Goal: Task Accomplishment & Management: Manage account settings

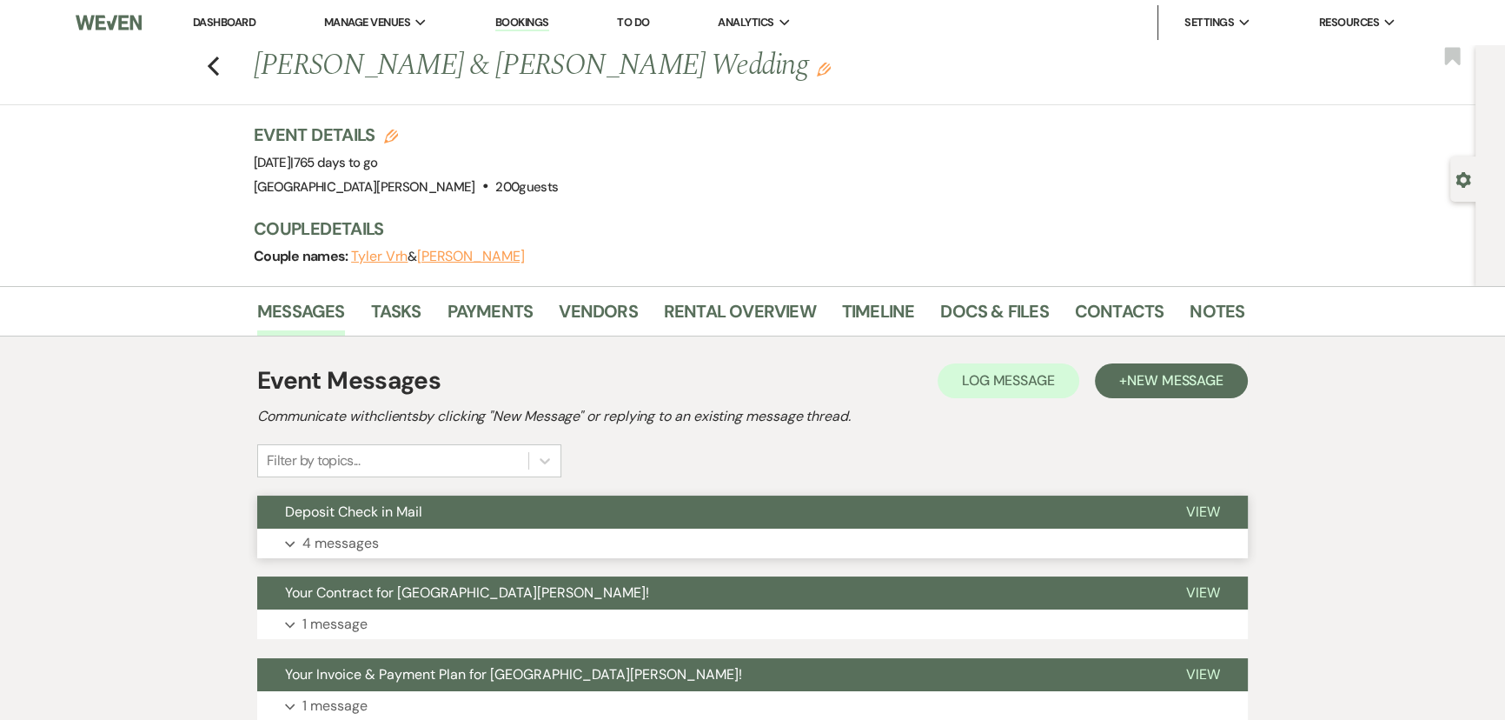
click at [465, 515] on button "Deposit Check in Mail" at bounding box center [707, 511] width 901 height 33
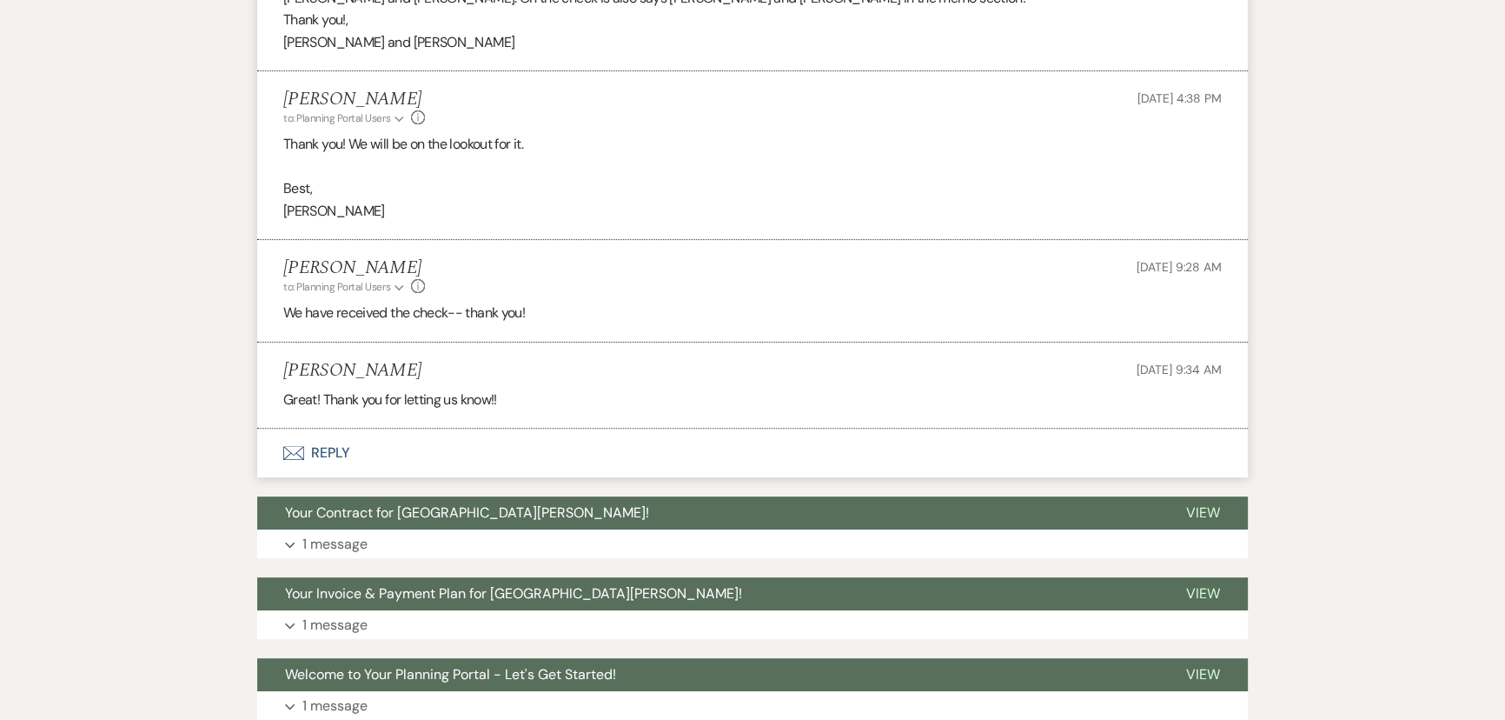
scroll to position [688, 0]
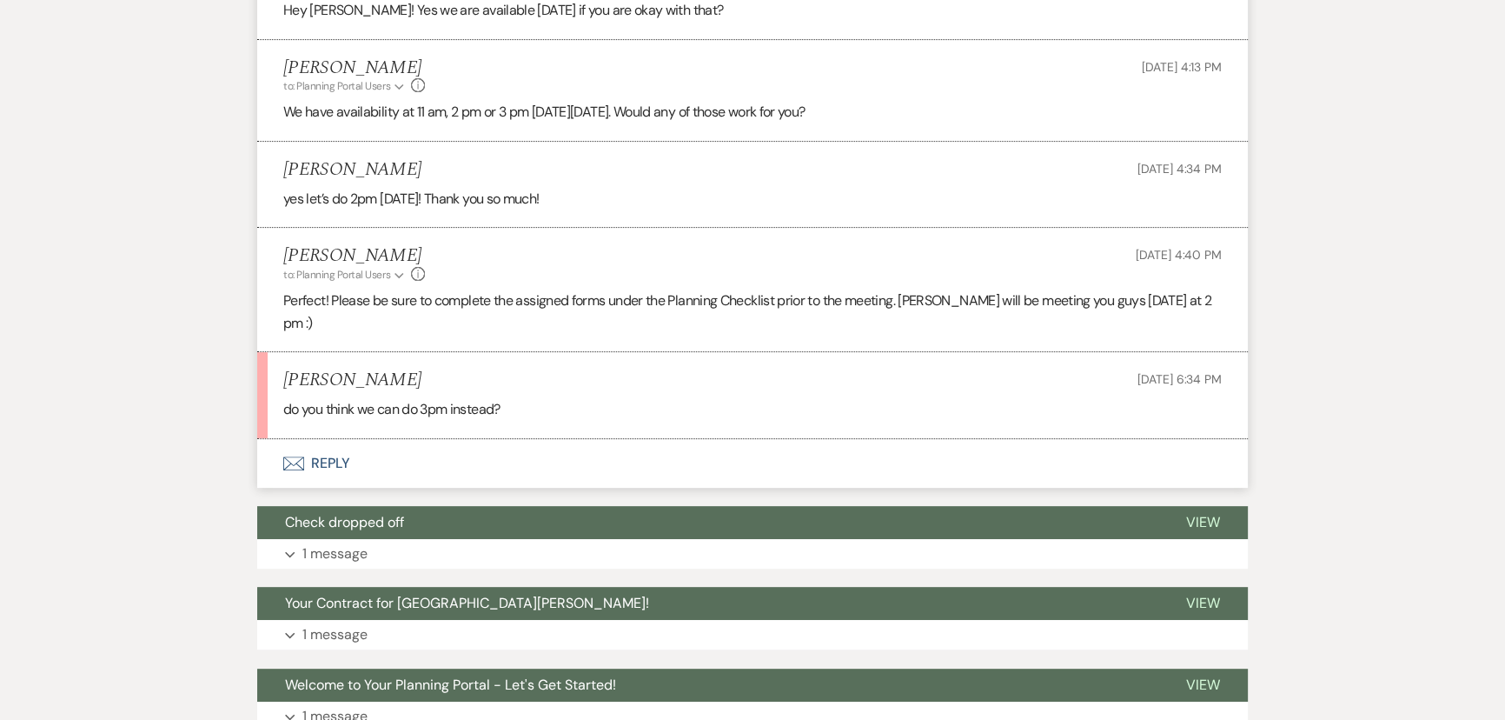
scroll to position [745, 0]
click at [332, 440] on button "Envelope Reply" at bounding box center [752, 464] width 991 height 49
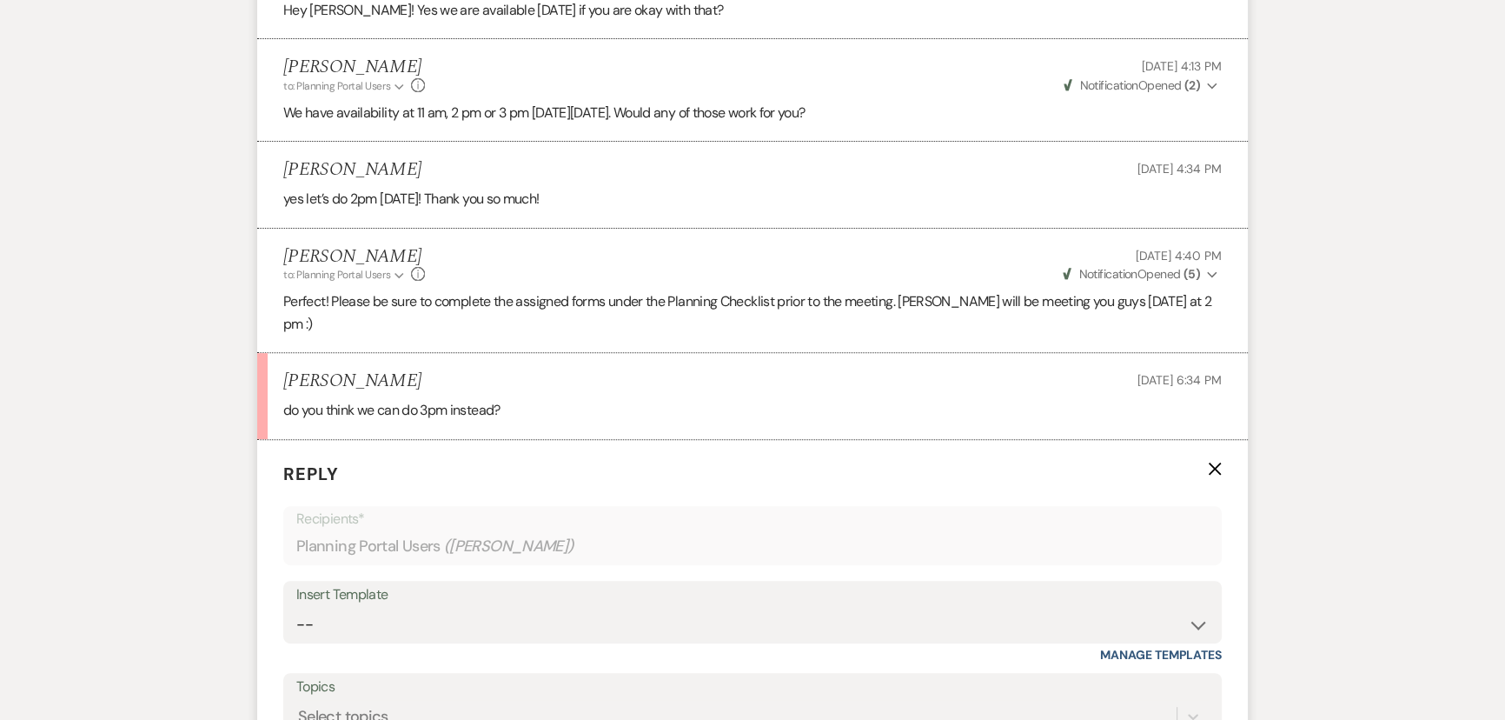
scroll to position [1139, 0]
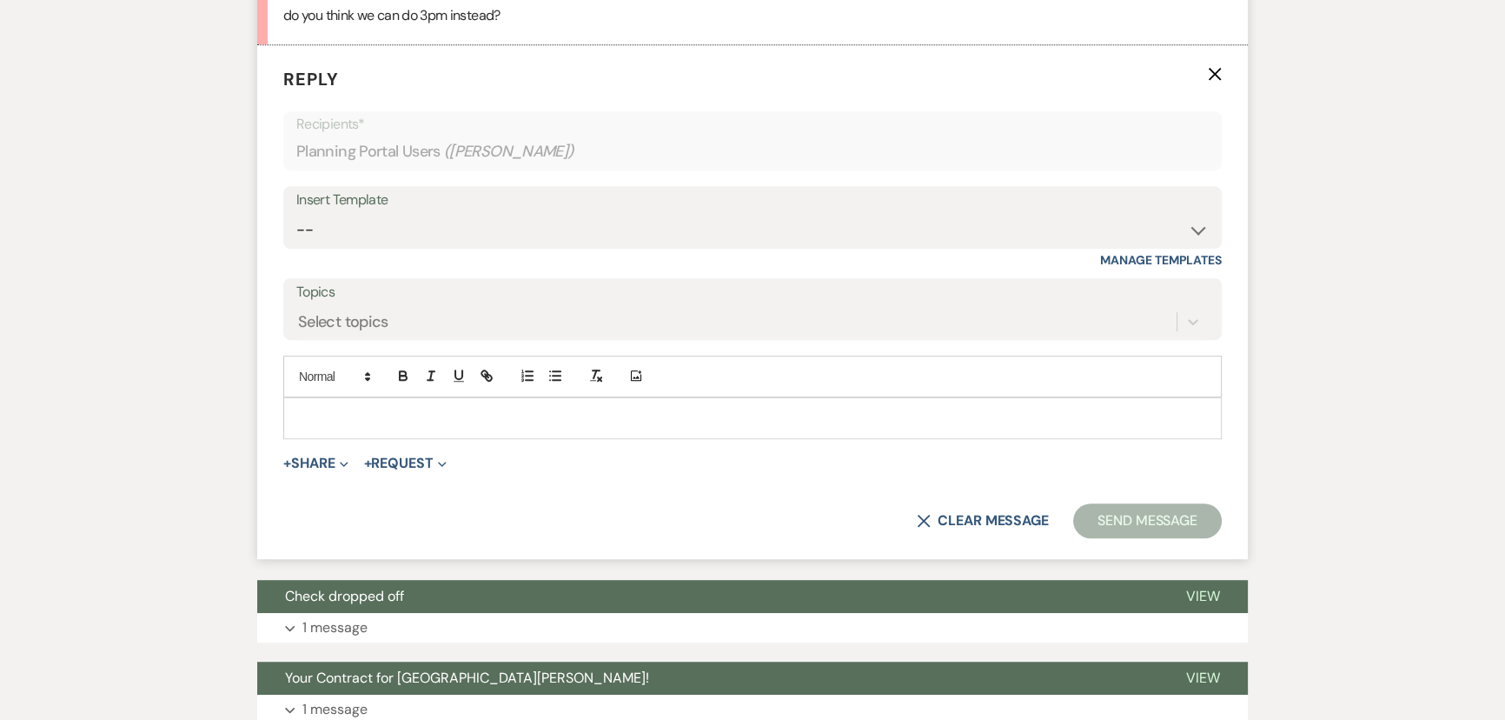
click at [454, 408] on p at bounding box center [752, 417] width 911 height 19
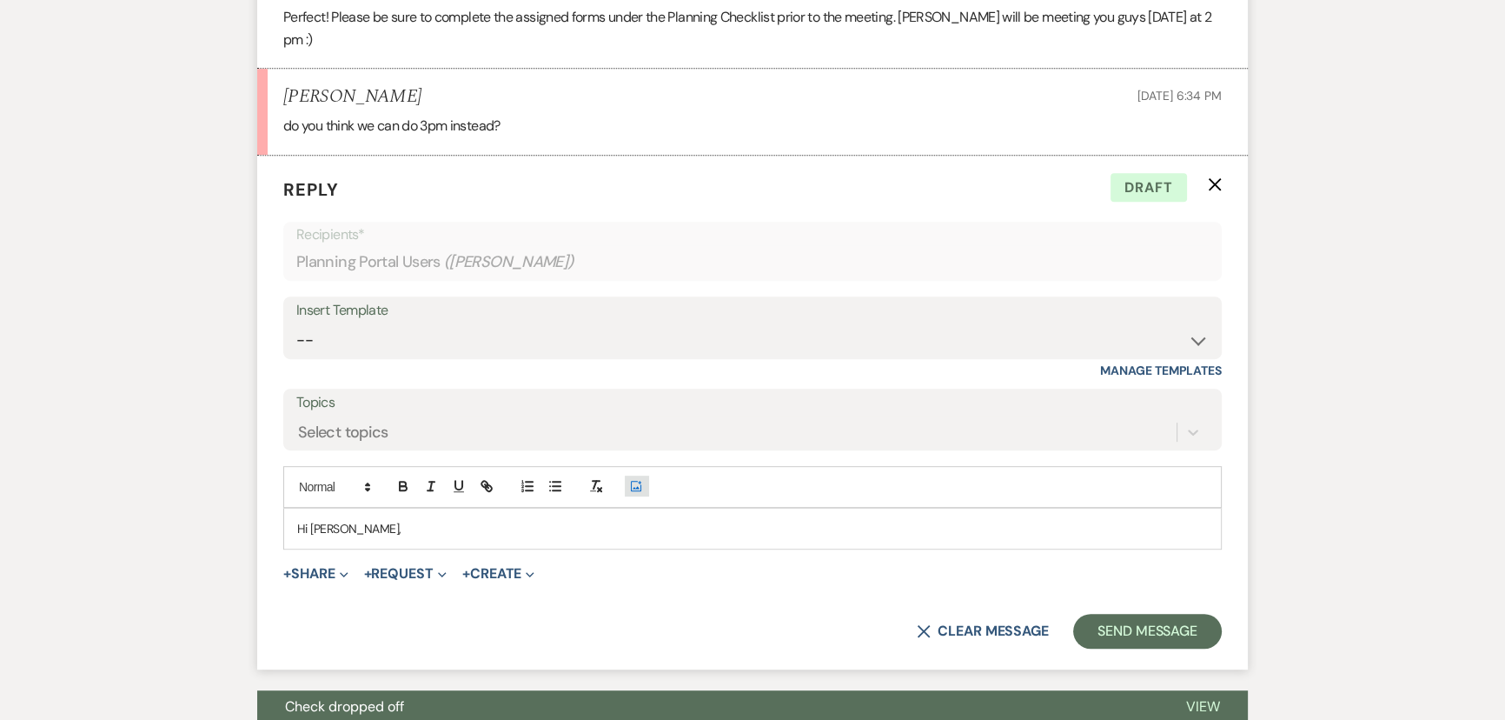
scroll to position [1060, 0]
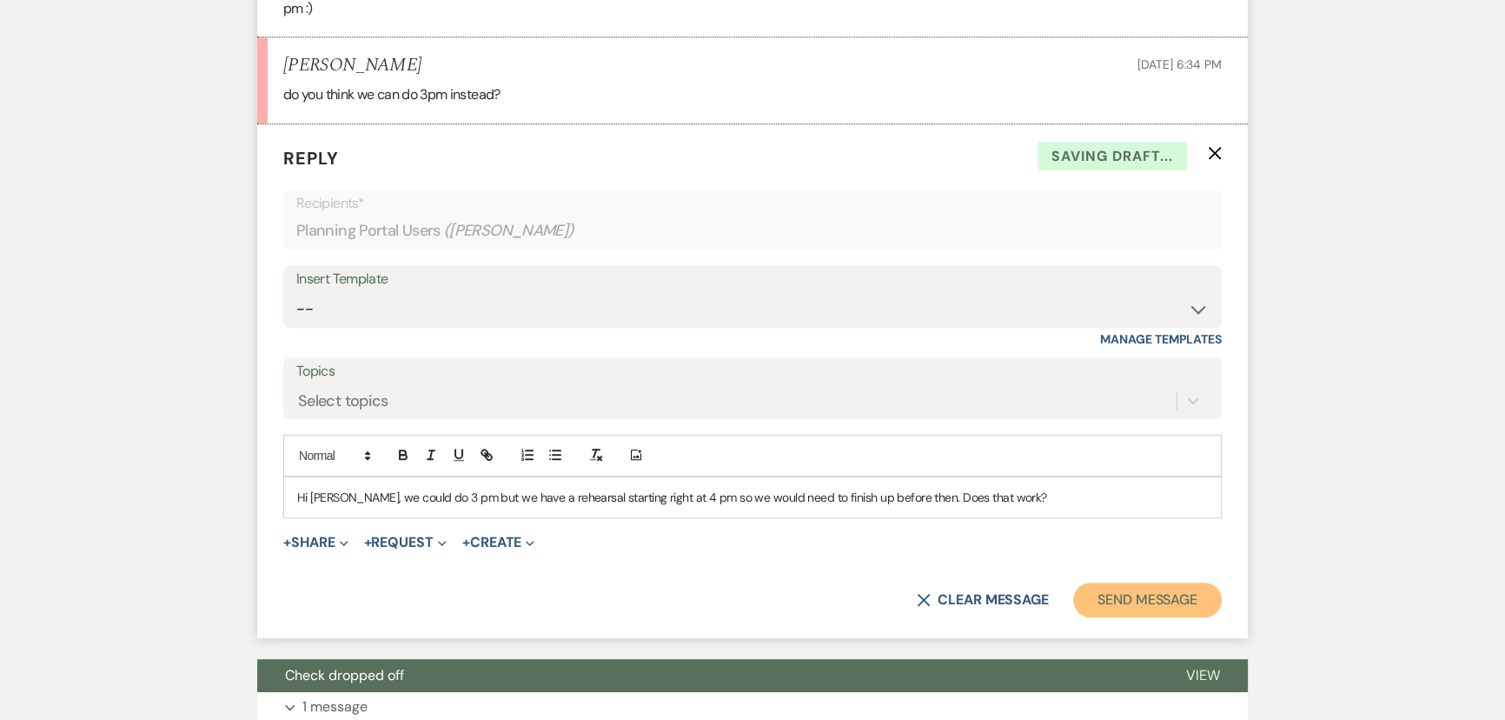
click at [1099, 582] on button "Send Message" at bounding box center [1147, 599] width 149 height 35
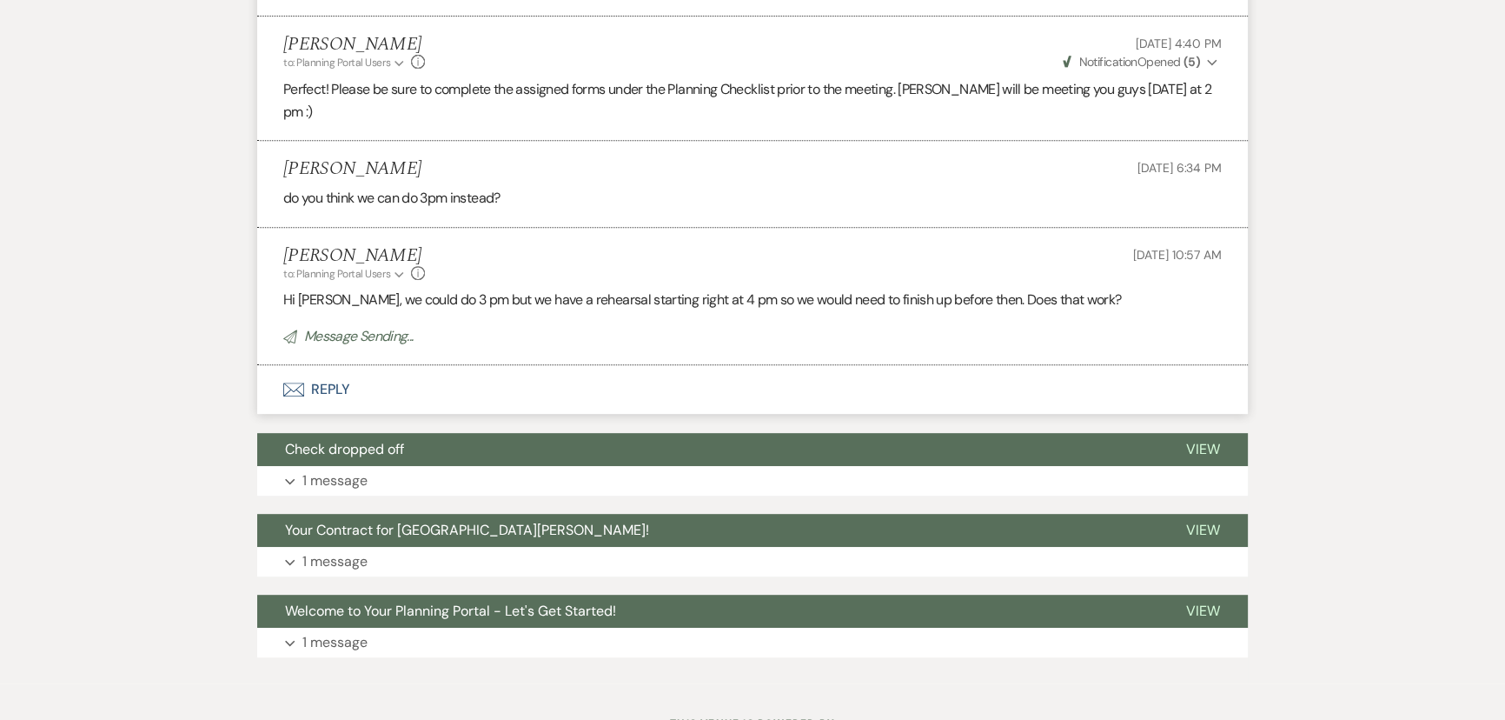
scroll to position [930, 0]
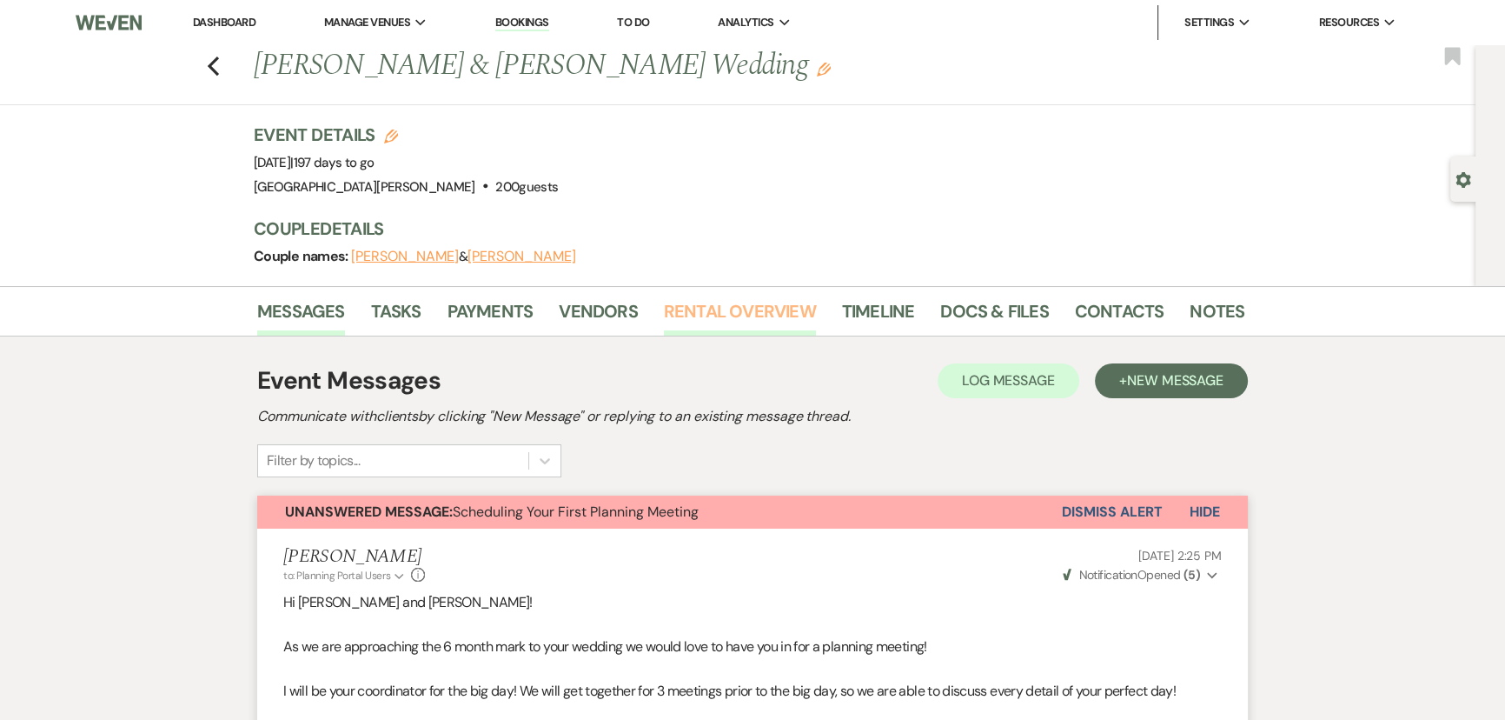
click at [713, 303] on link "Rental Overview" at bounding box center [740, 316] width 152 height 38
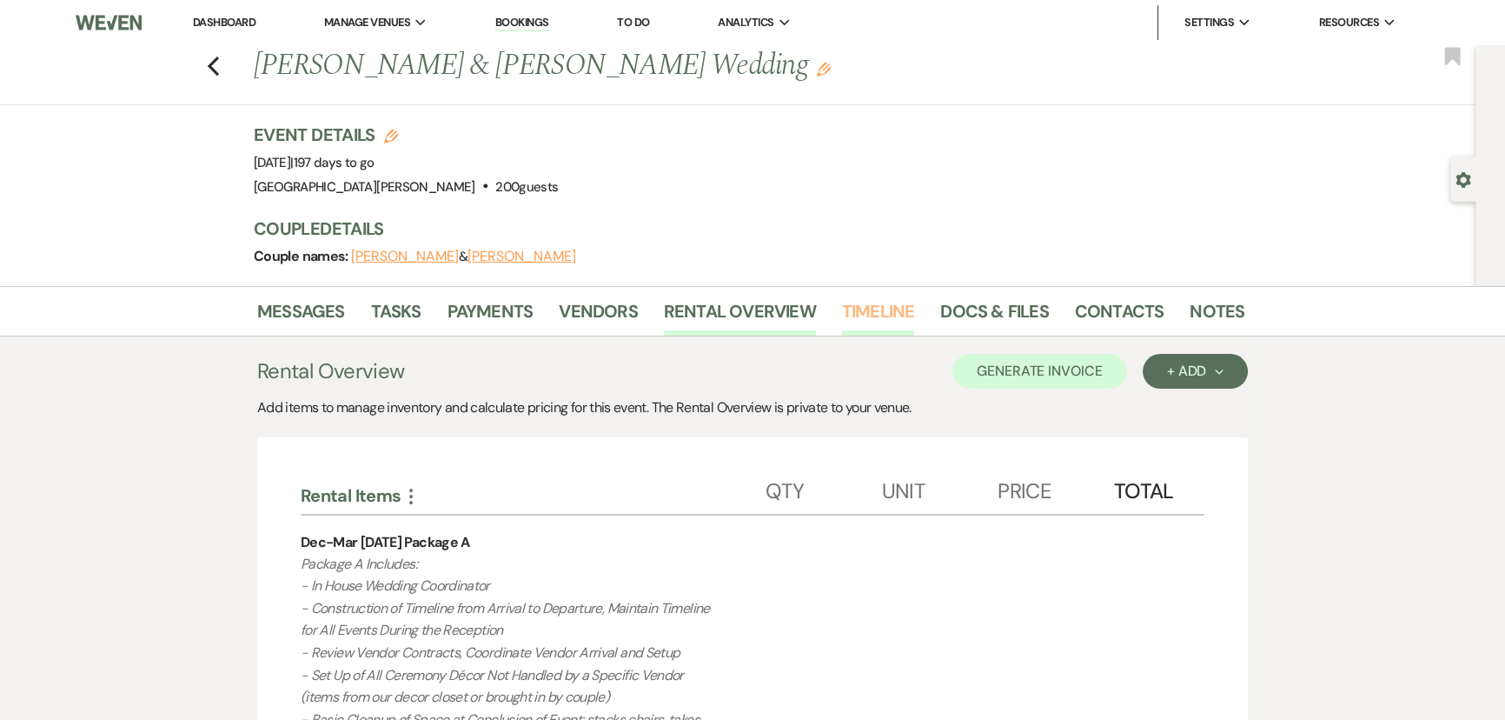
click at [879, 316] on link "Timeline" at bounding box center [878, 316] width 73 height 38
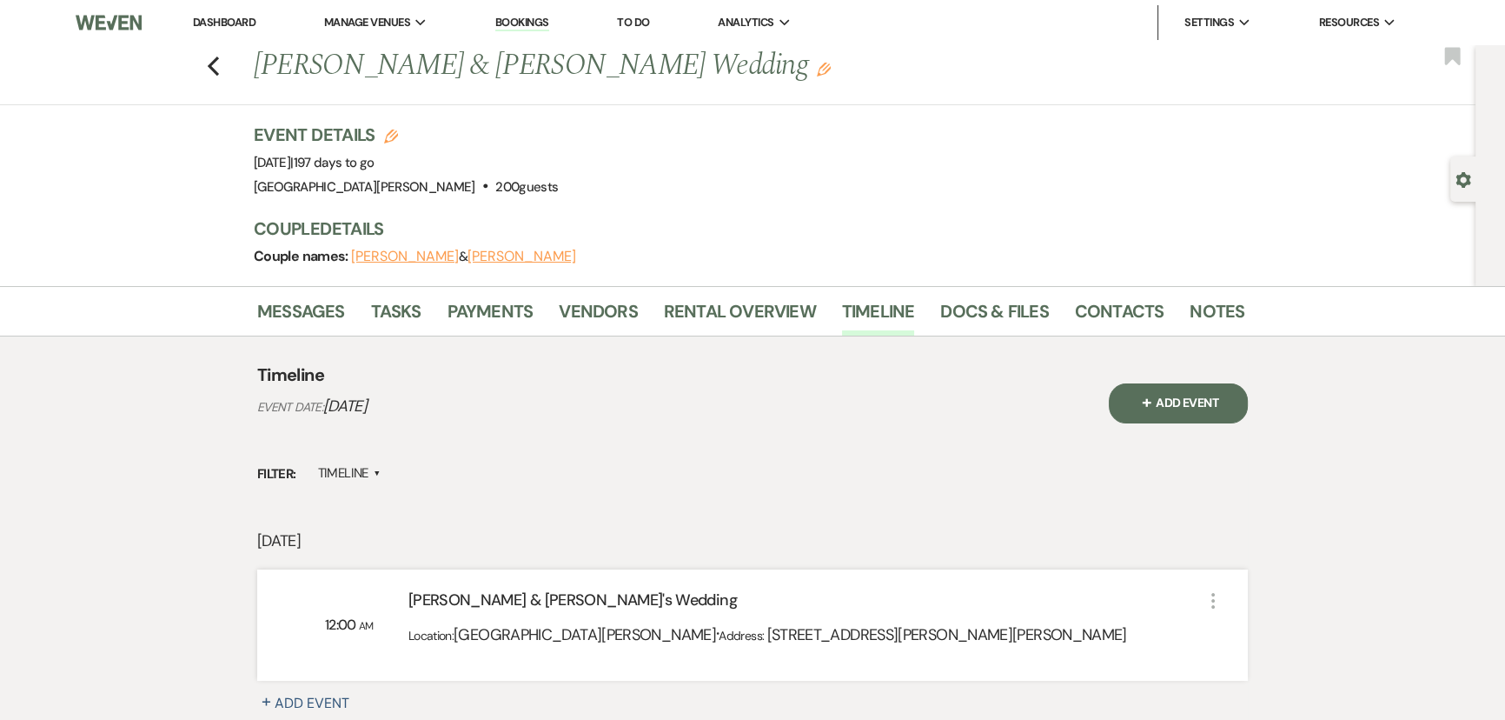
click at [1211, 394] on button "+ Add Event" at bounding box center [1178, 403] width 139 height 40
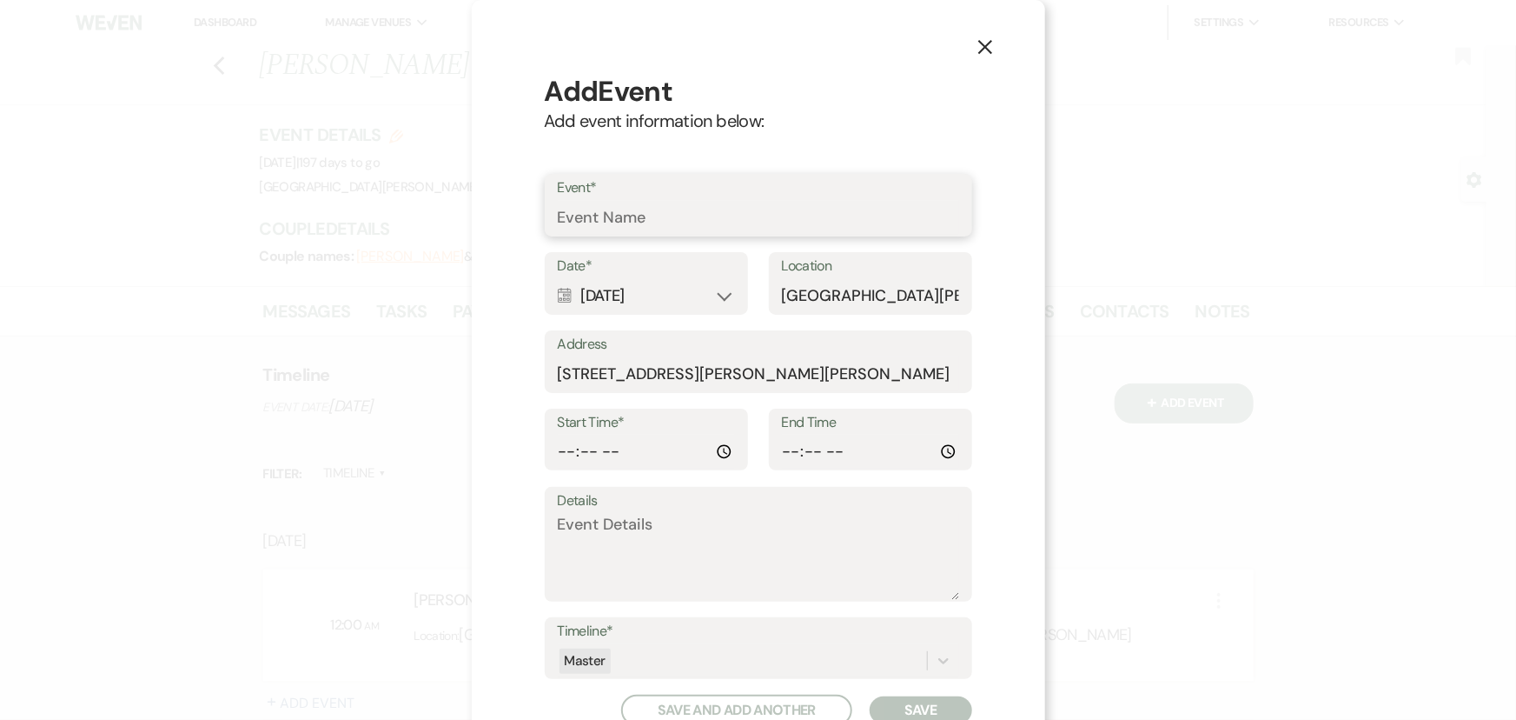
click at [741, 211] on input "Event*" at bounding box center [758, 218] width 401 height 34
type input "First Meeting with Margaret"
click at [606, 289] on div "Calendar Mar 06, 2026 Expand" at bounding box center [646, 296] width 177 height 34
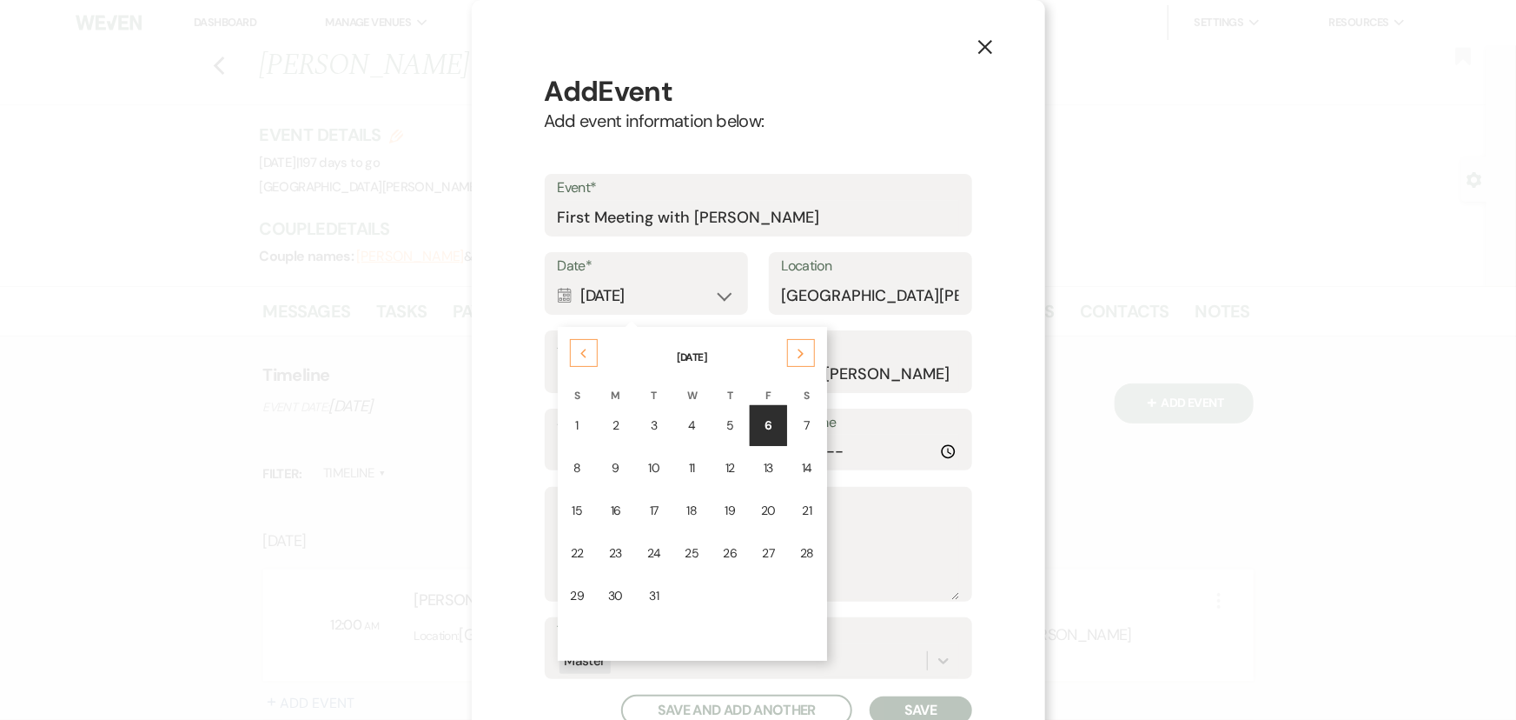
click at [576, 359] on div "Previous" at bounding box center [584, 353] width 28 height 28
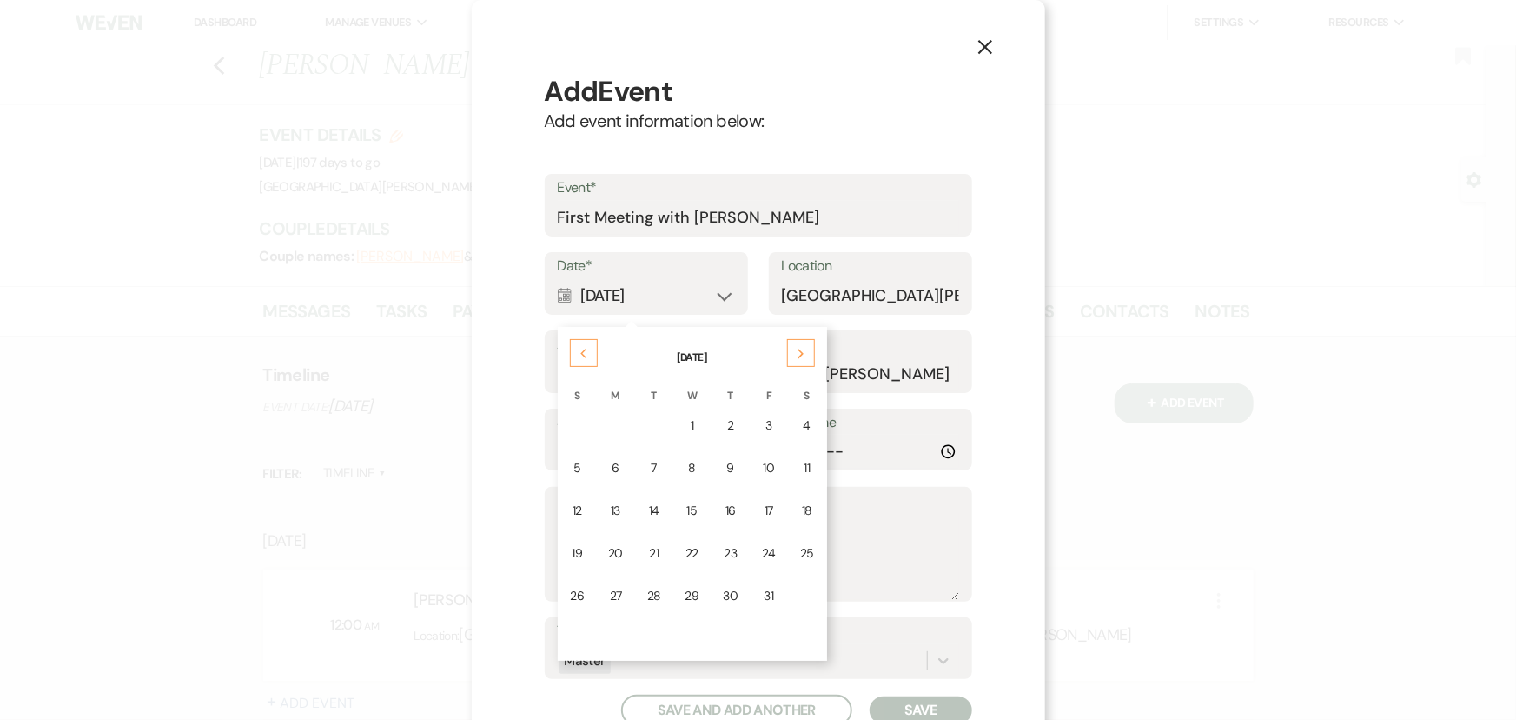
click at [576, 359] on div "Previous" at bounding box center [584, 353] width 28 height 28
click at [787, 346] on div "Next" at bounding box center [801, 353] width 28 height 28
click at [677, 454] on td "10" at bounding box center [692, 468] width 36 height 41
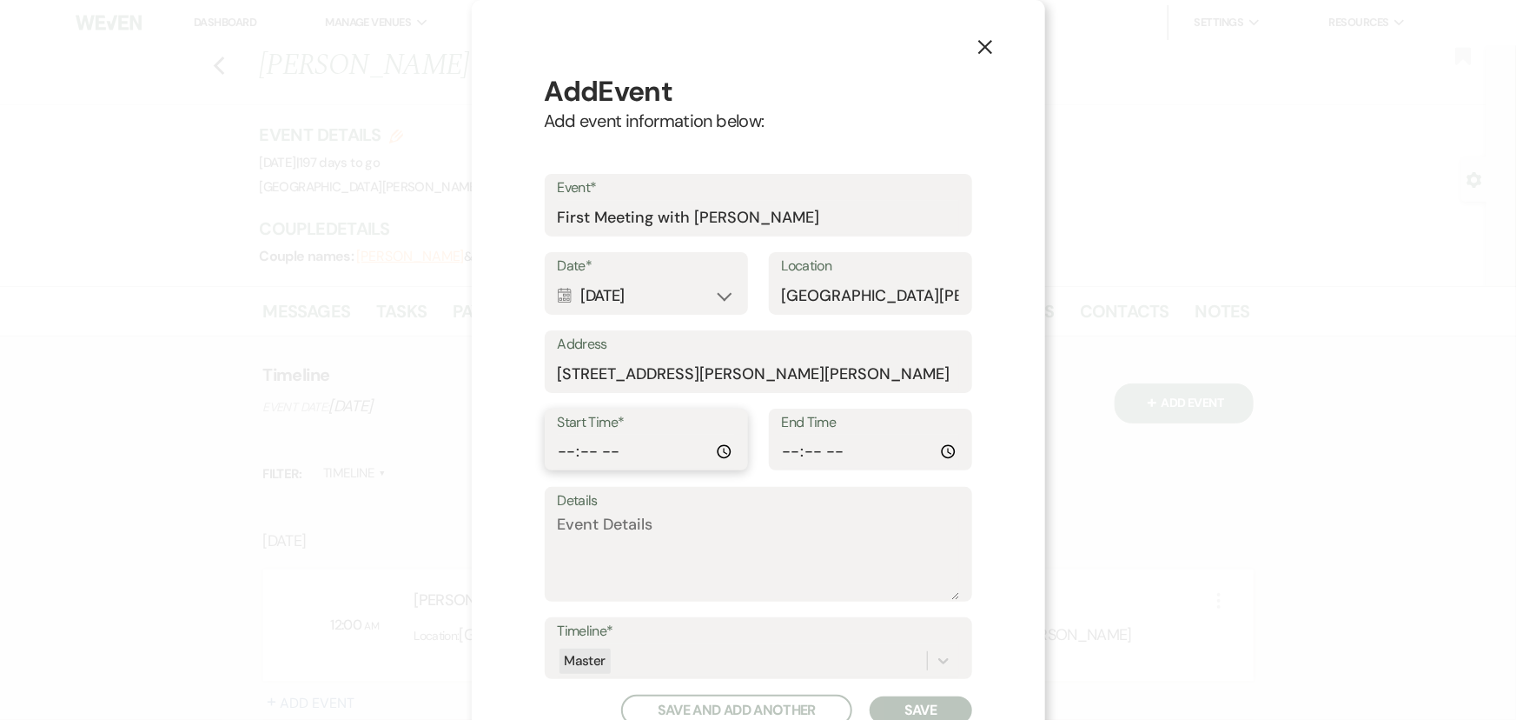
click at [572, 458] on input "Start Time*" at bounding box center [646, 452] width 177 height 34
click at [623, 456] on input "Start Time*" at bounding box center [646, 452] width 177 height 34
type input "16:00"
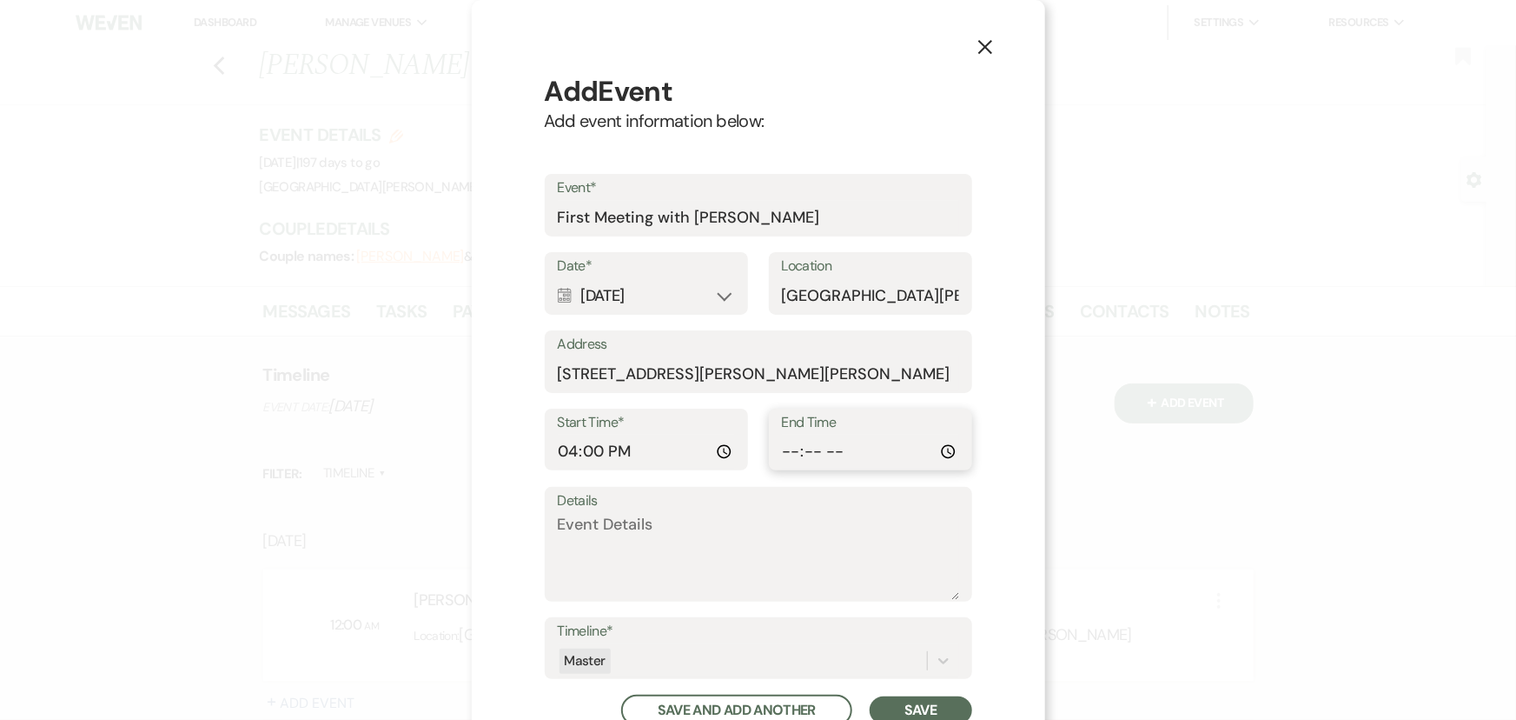
click at [786, 451] on input "End Time" at bounding box center [870, 452] width 177 height 34
click at [835, 448] on input "End Time" at bounding box center [870, 452] width 177 height 34
type input "17:00"
click at [915, 705] on button "Save" at bounding box center [921, 710] width 102 height 28
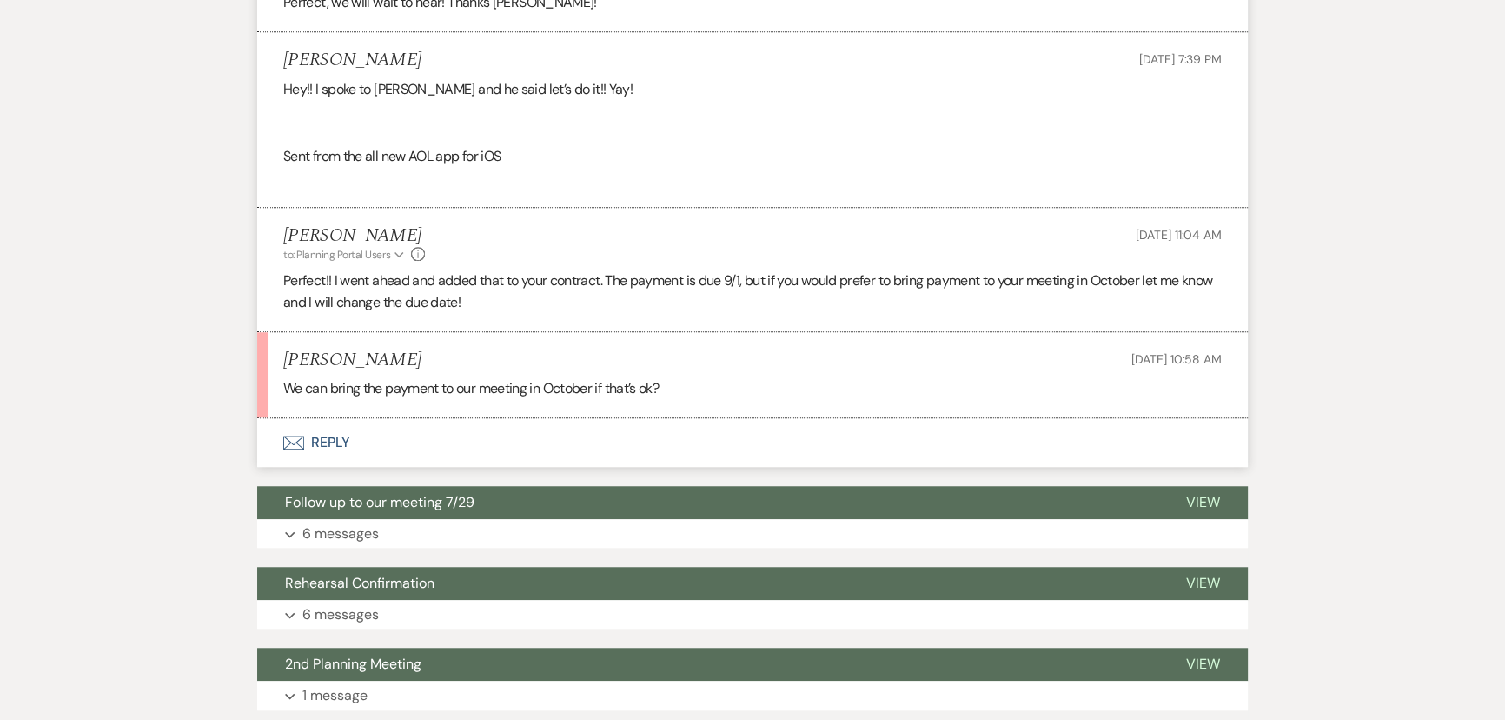
scroll to position [1744, 0]
click at [322, 461] on button "Envelope Reply" at bounding box center [752, 442] width 991 height 49
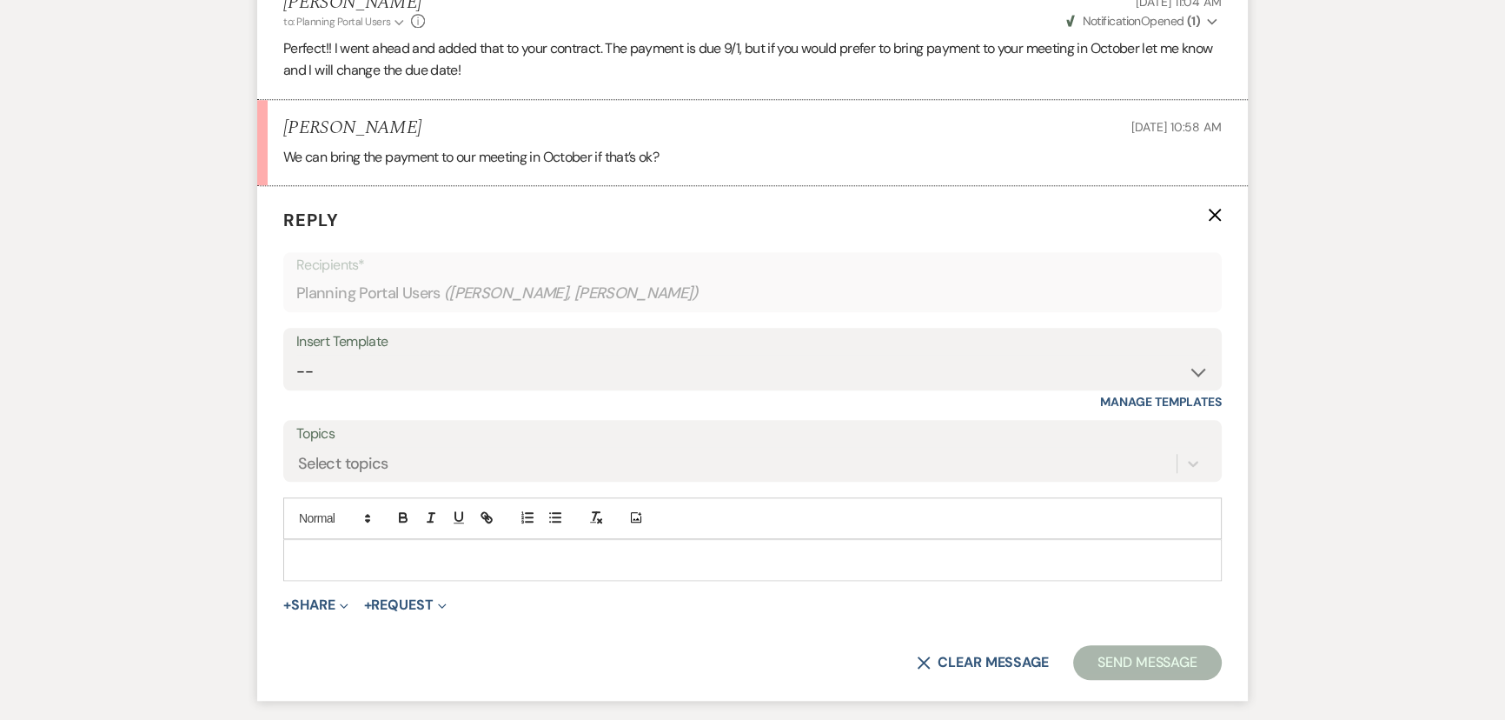
scroll to position [1981, 0]
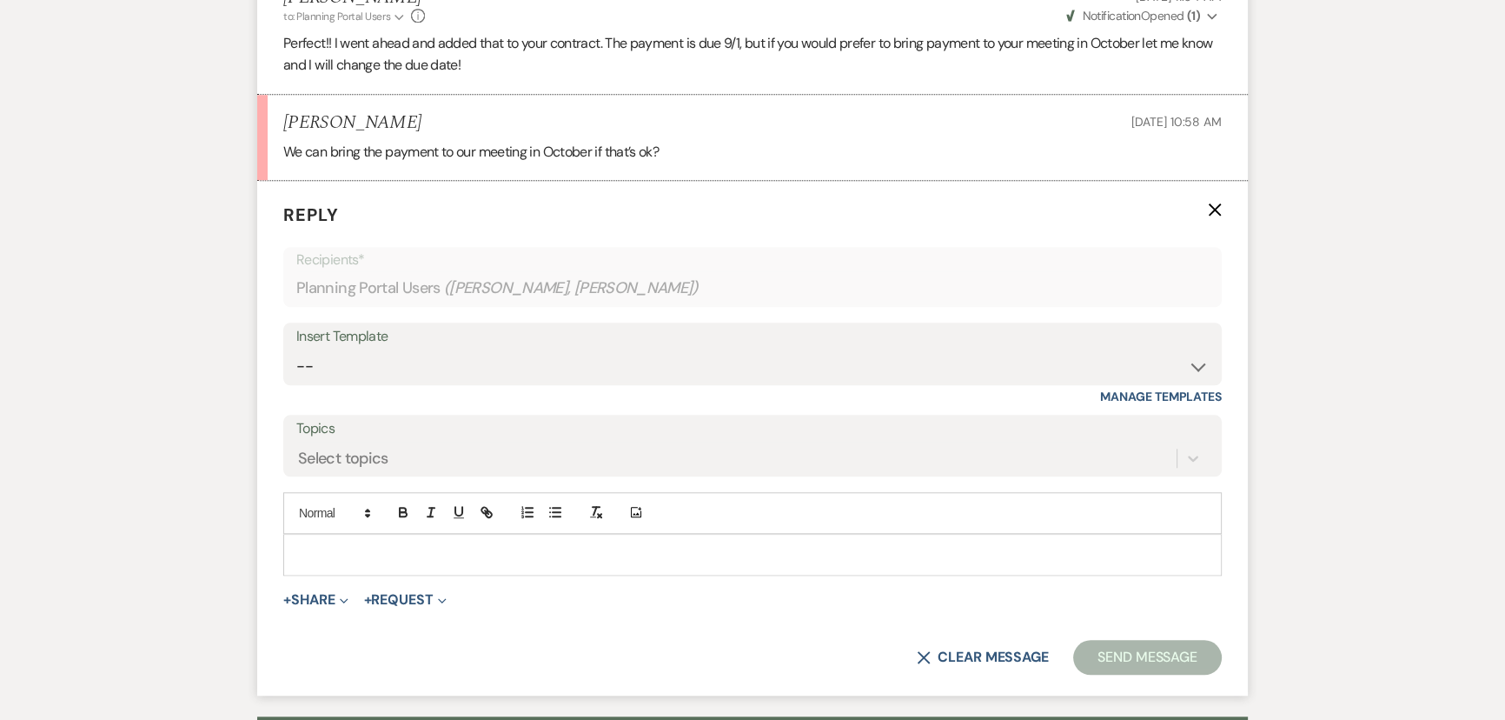
click at [508, 556] on div at bounding box center [752, 554] width 937 height 40
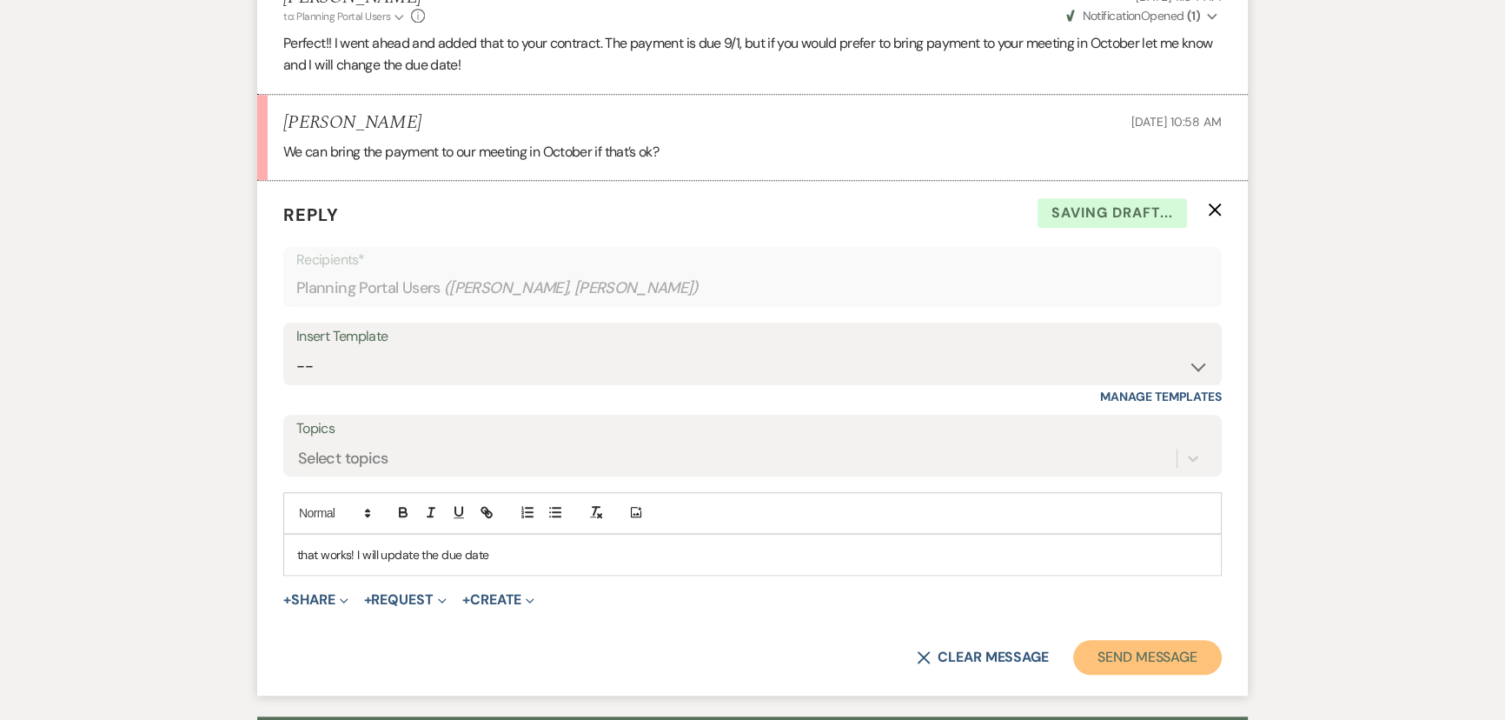
click at [1111, 674] on button "Send Message" at bounding box center [1147, 657] width 149 height 35
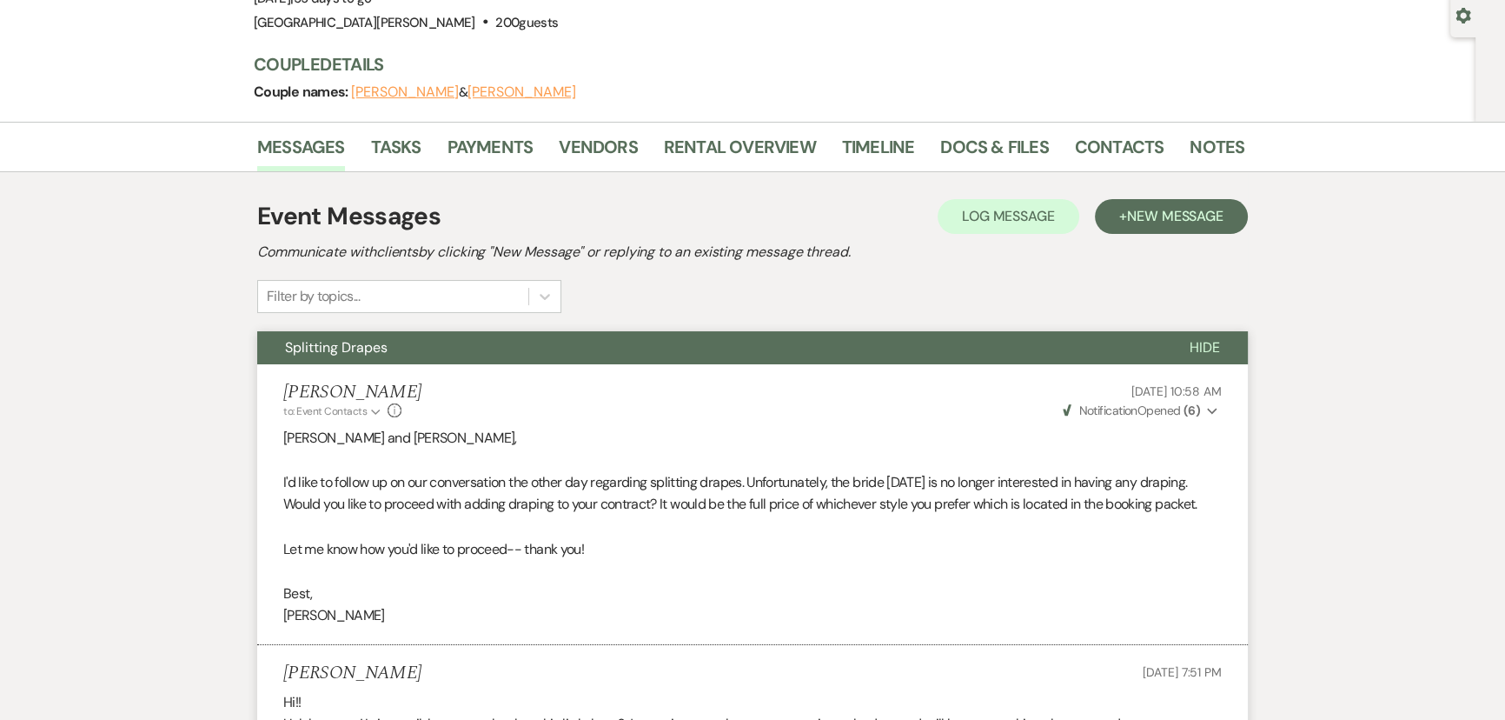
scroll to position [0, 0]
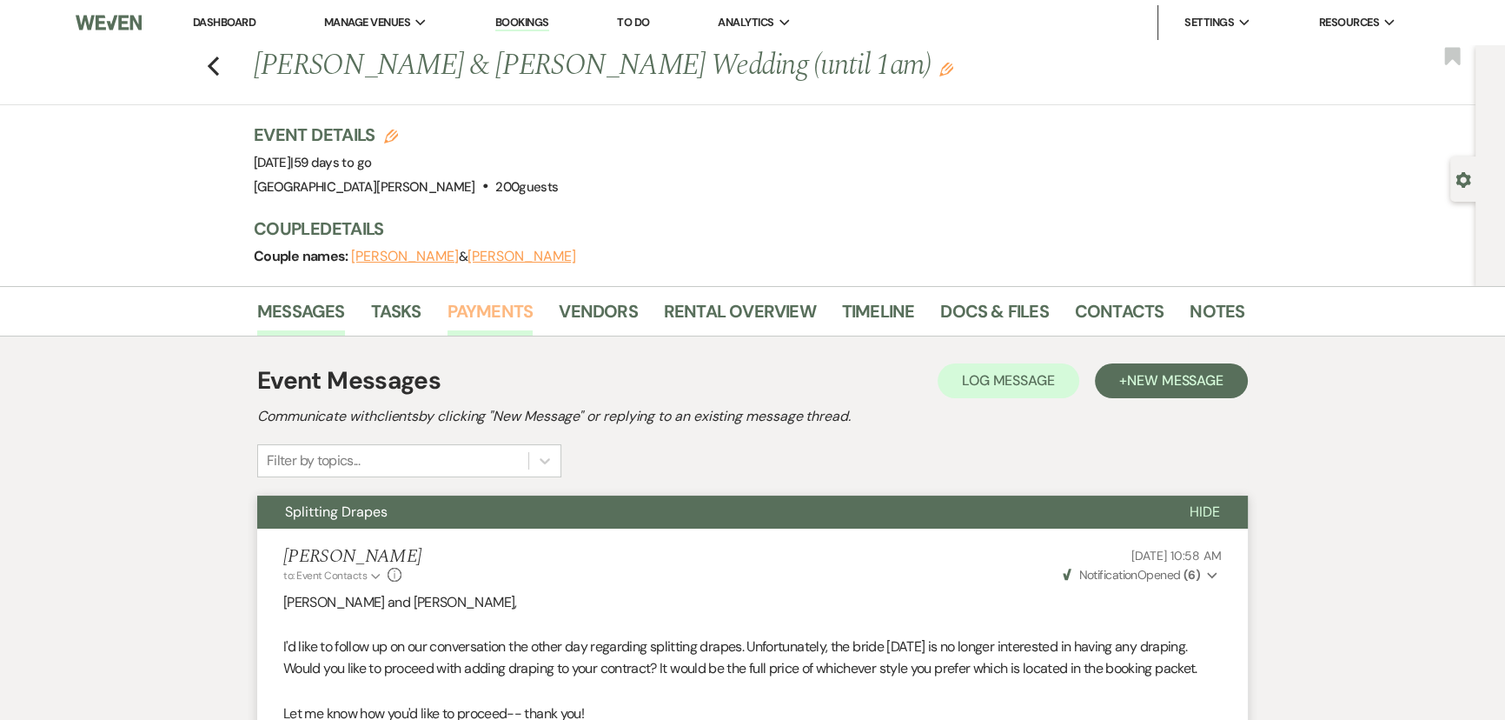
click at [477, 303] on link "Payments" at bounding box center [491, 316] width 86 height 38
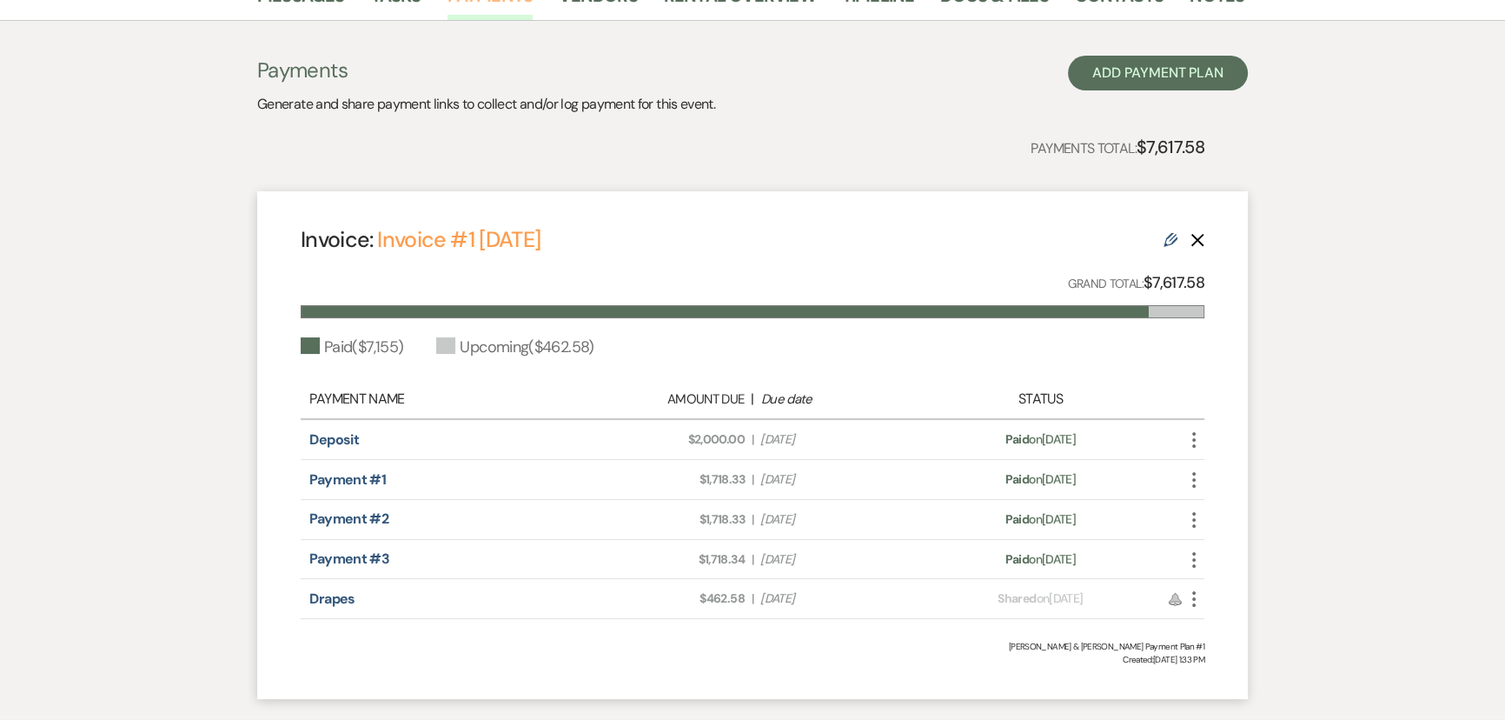
scroll to position [395, 0]
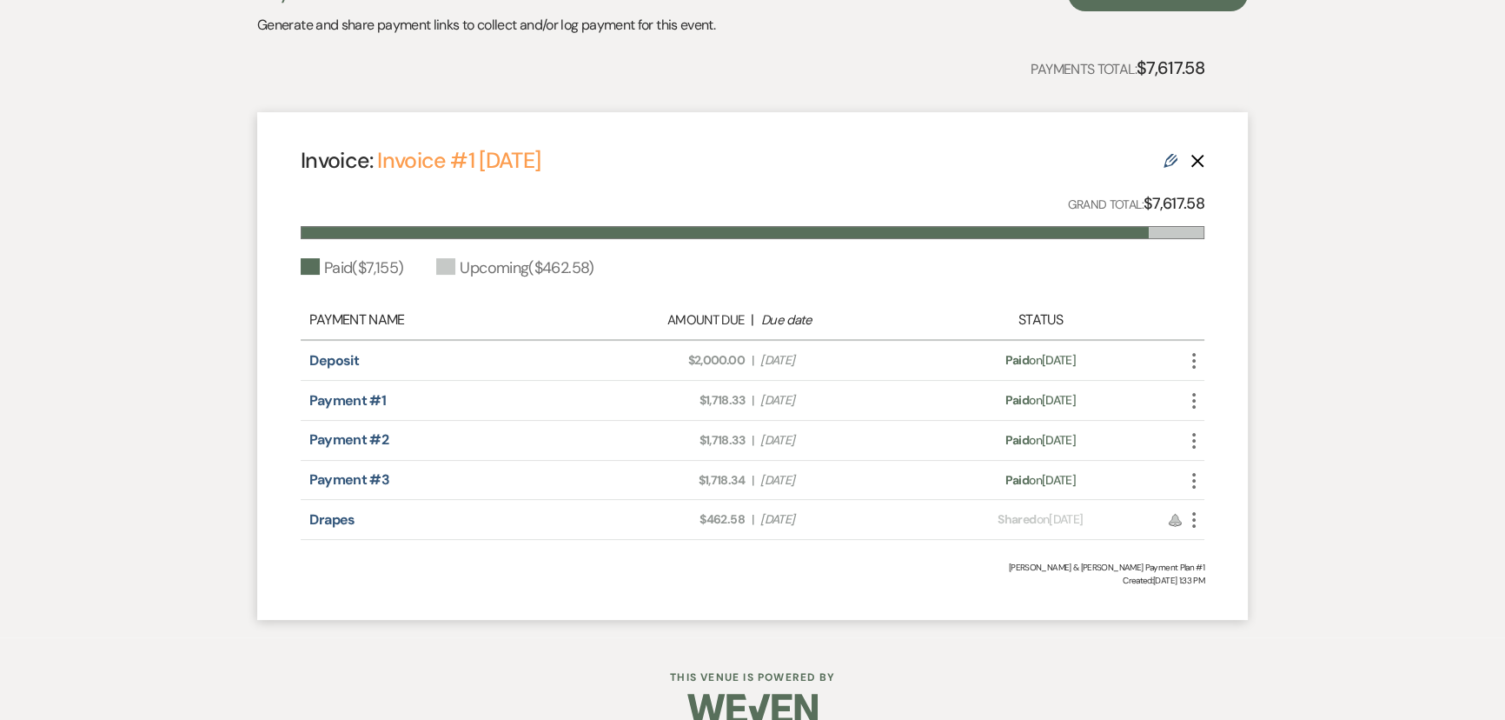
click at [1197, 525] on icon "More" at bounding box center [1194, 519] width 21 height 21
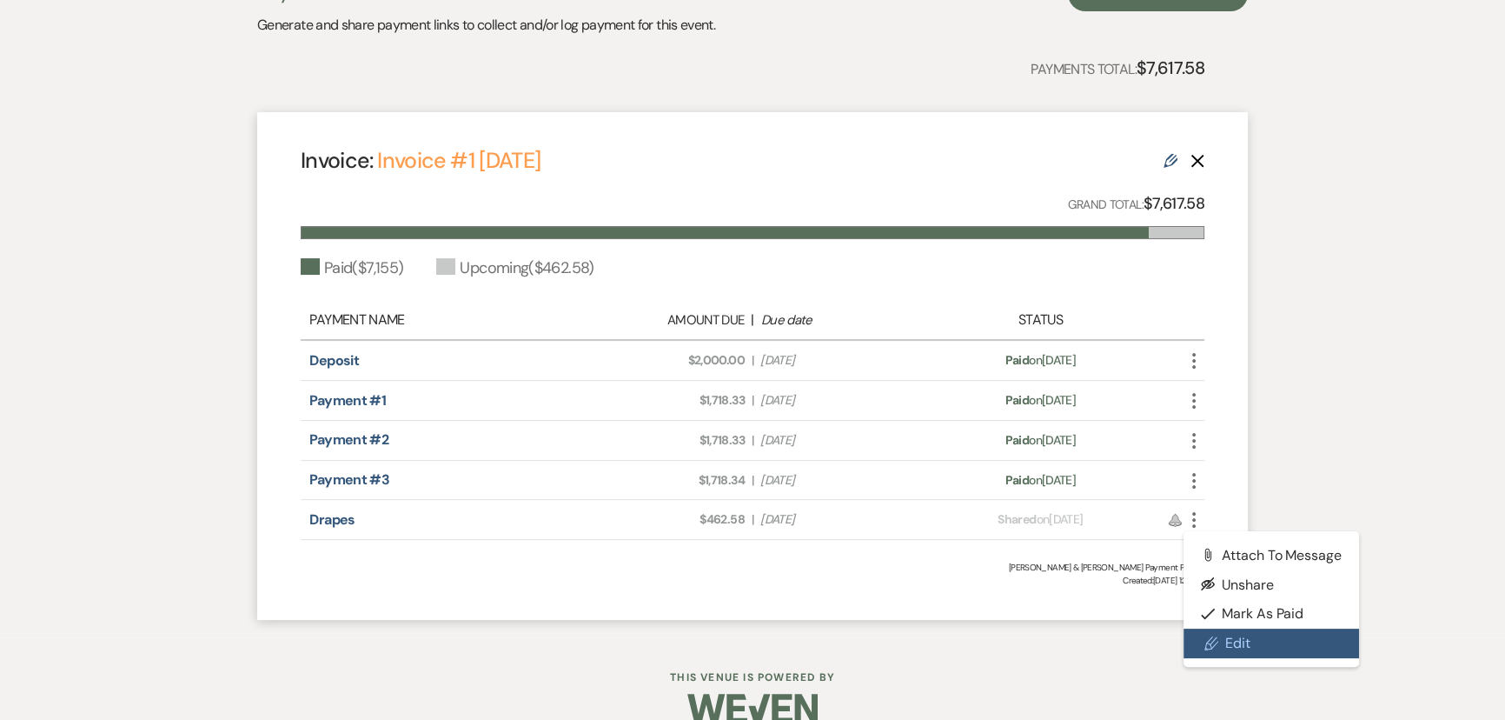
click at [1242, 628] on link "Pencil Edit" at bounding box center [1272, 643] width 176 height 30
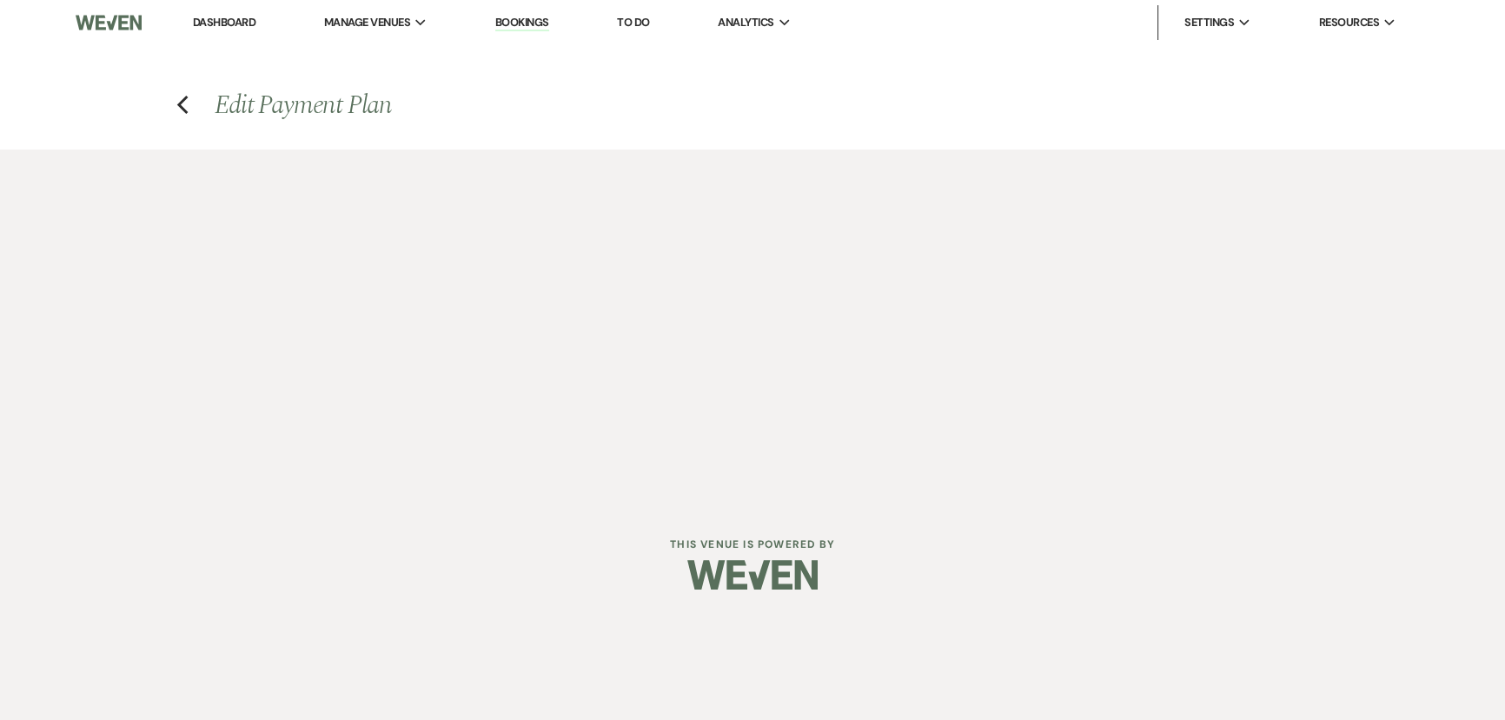
select select "27439"
select select "1"
select select "true"
select select "1"
select select "true"
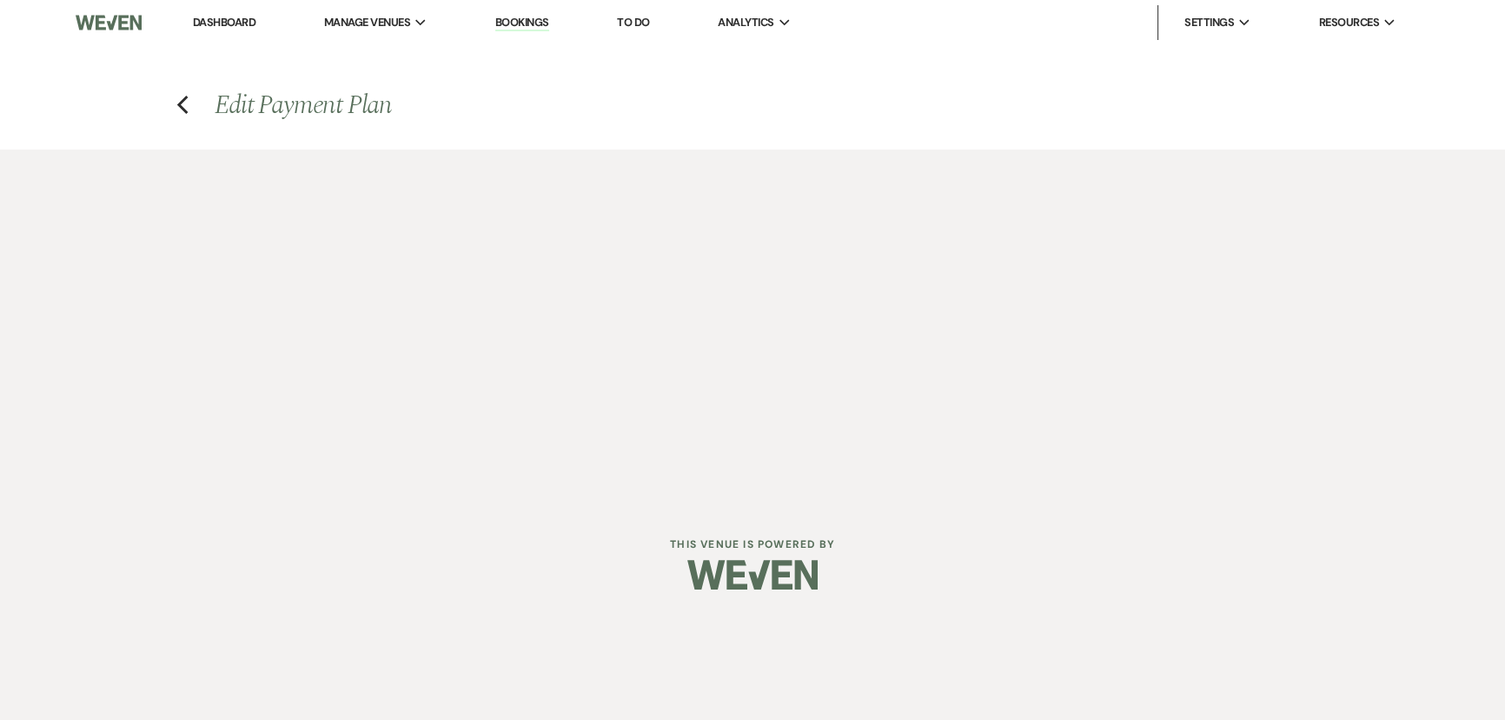
select select "1"
select select "true"
select select "1"
select select "true"
select select "2"
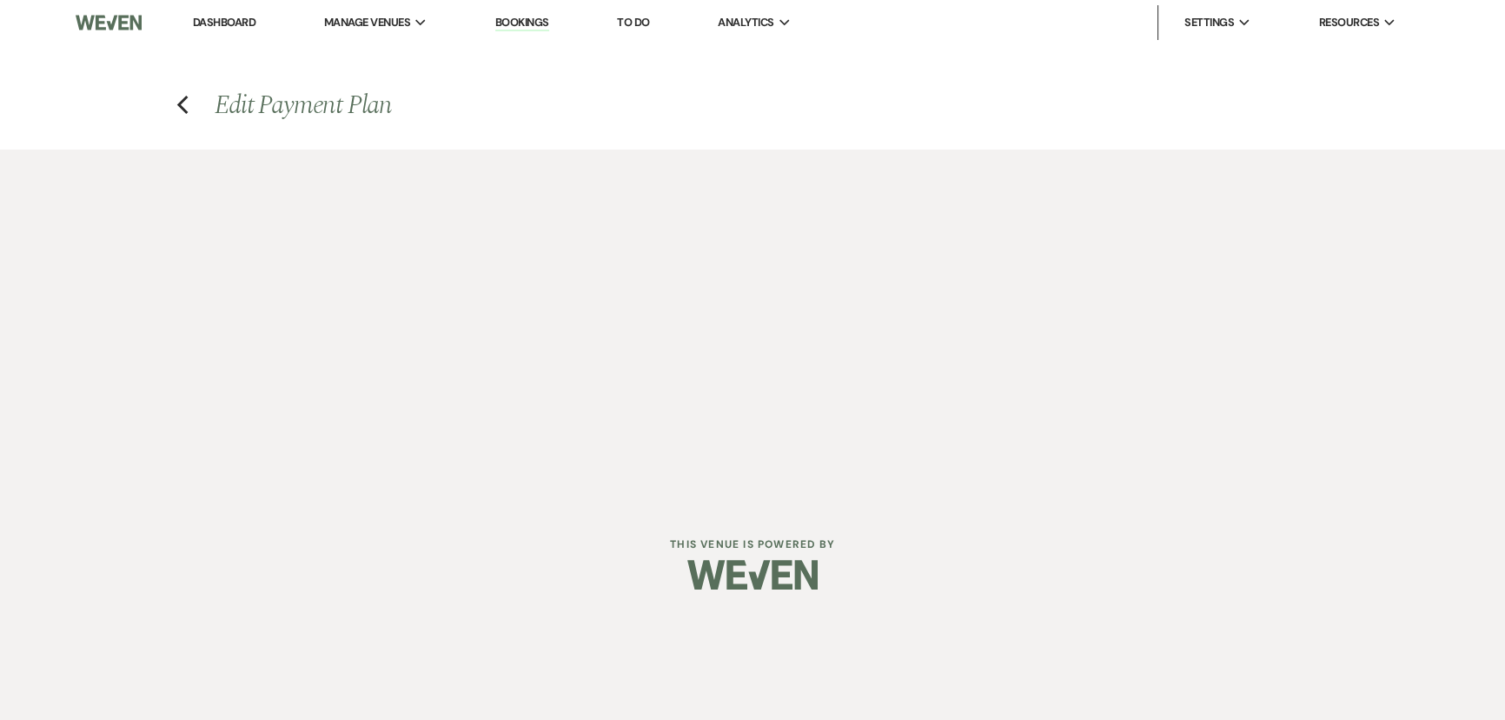
select select "flat"
select select "true"
select select "client"
select select "weeks"
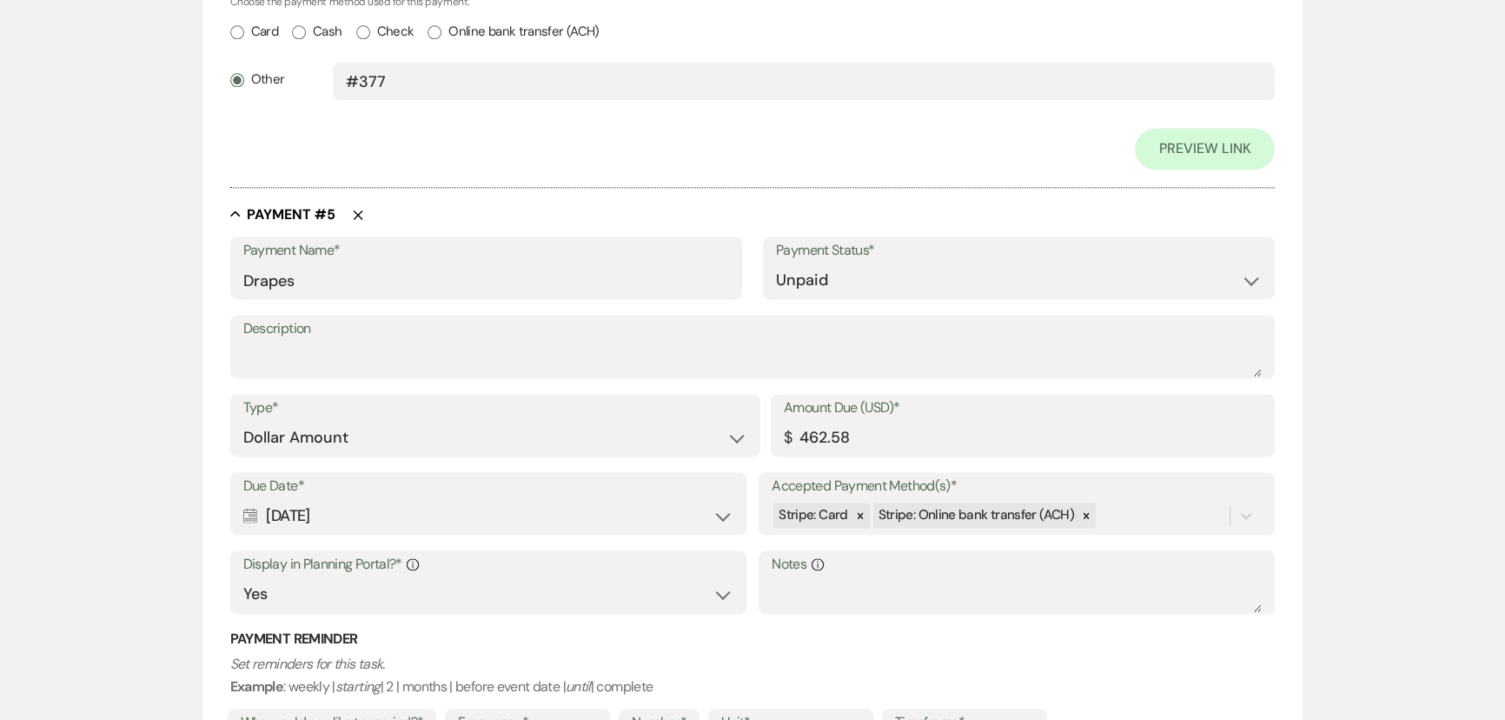
scroll to position [3346, 0]
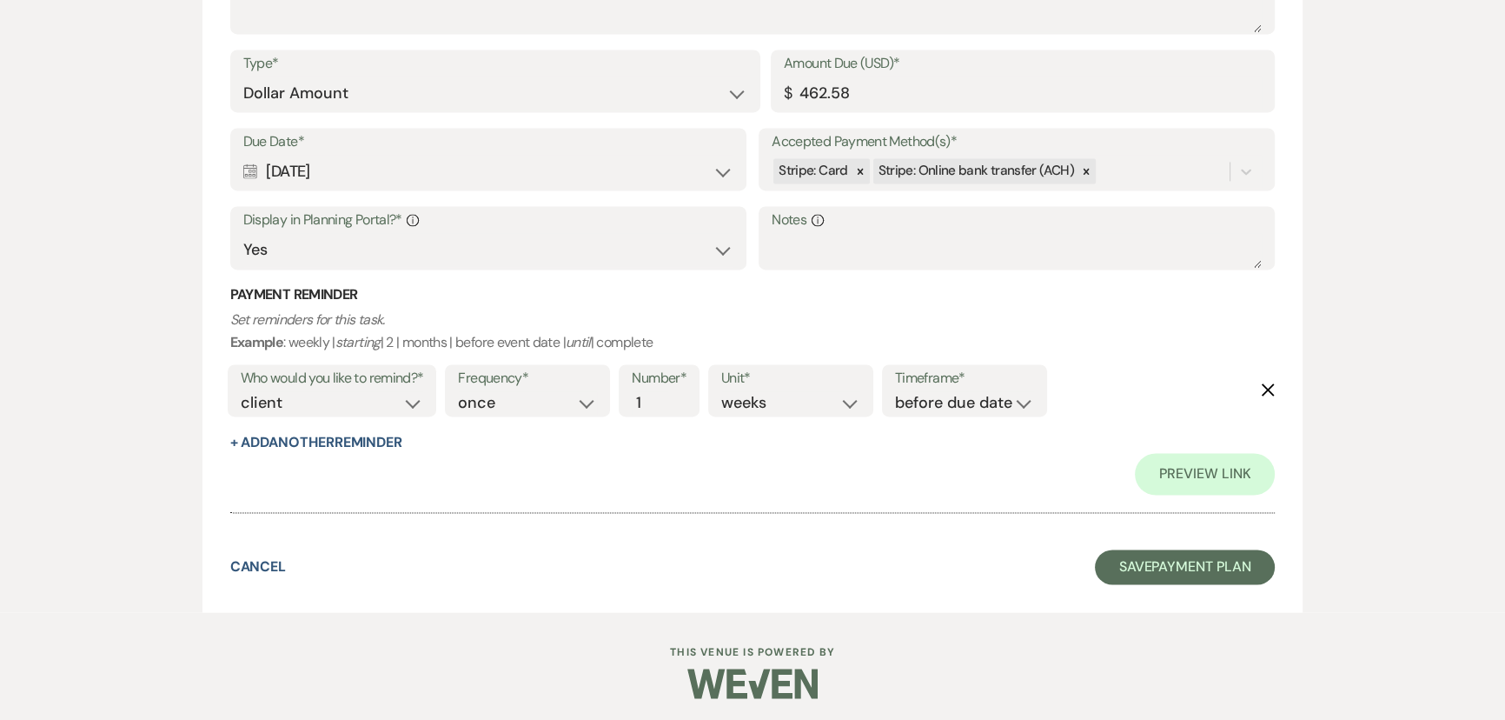
click at [413, 172] on div "Calendar Sep 01, 2025 Expand" at bounding box center [488, 172] width 490 height 34
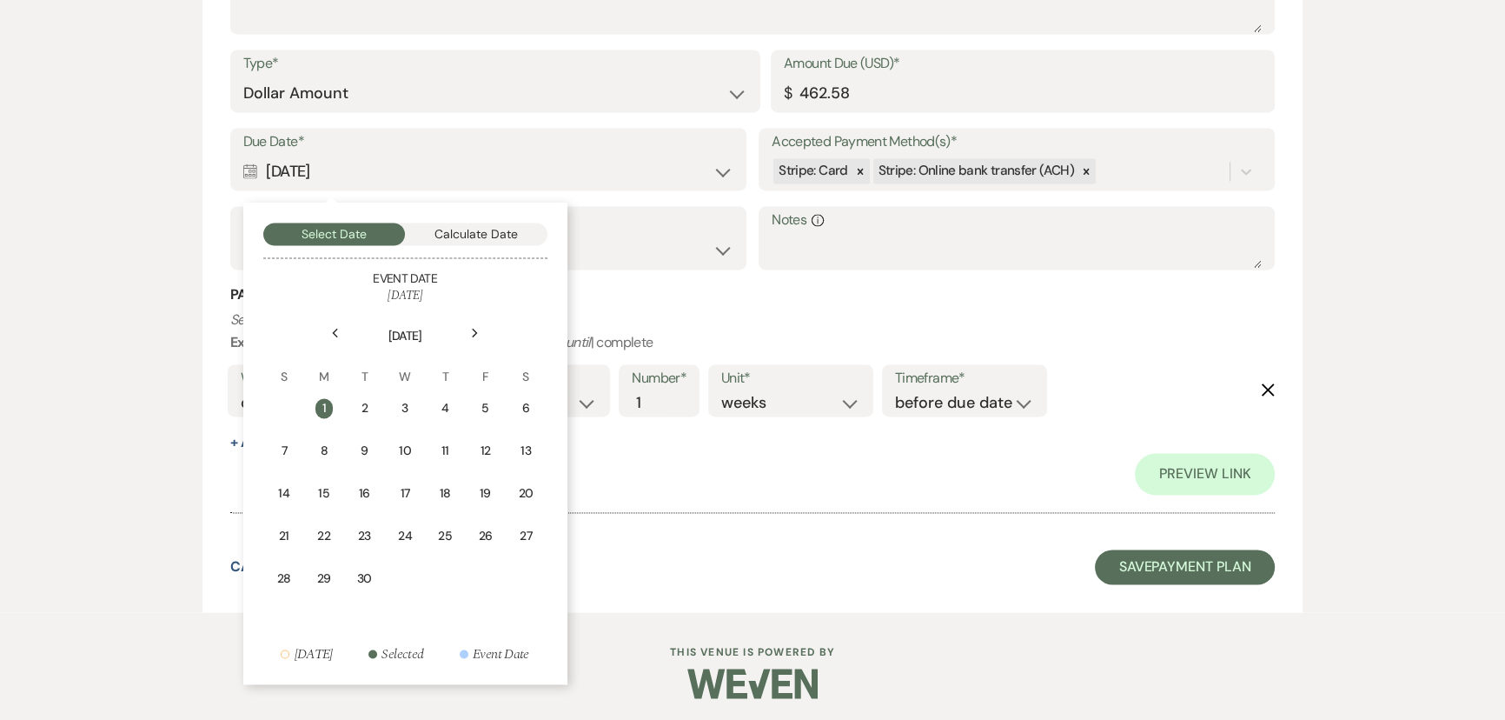
click at [471, 329] on icon "Next" at bounding box center [475, 333] width 9 height 10
click at [373, 452] on div "7" at bounding box center [369, 450] width 15 height 18
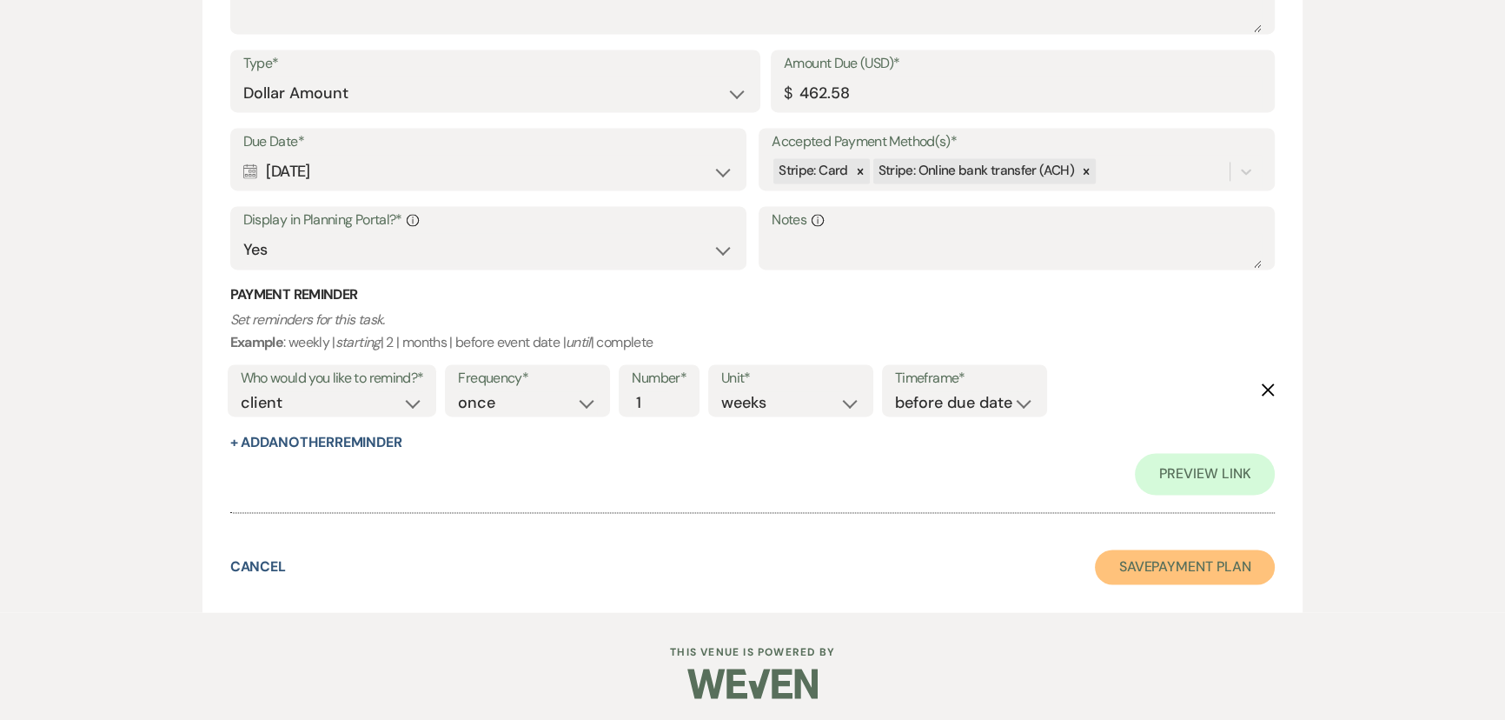
click at [1146, 563] on button "Save Payment Plan" at bounding box center [1185, 566] width 181 height 35
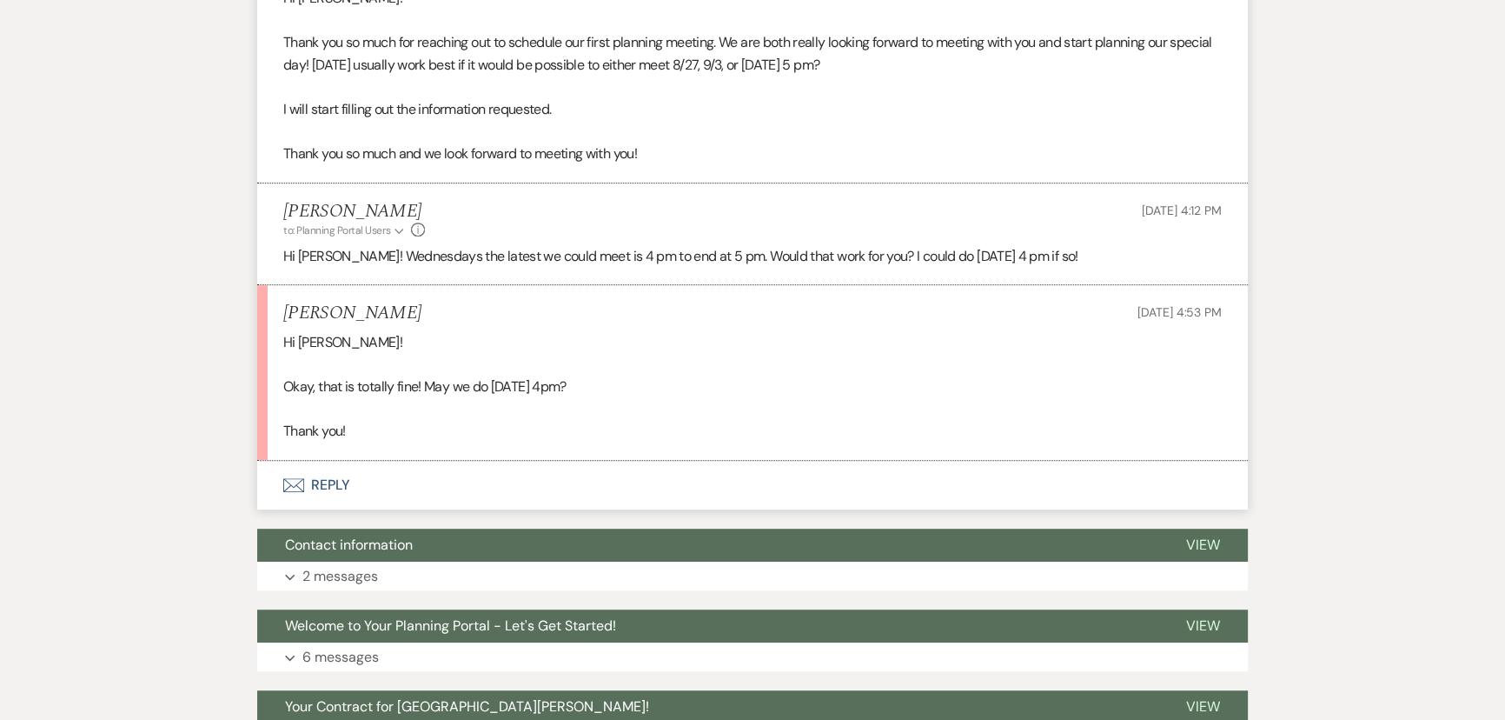
click at [311, 475] on button "Envelope Reply" at bounding box center [752, 485] width 991 height 49
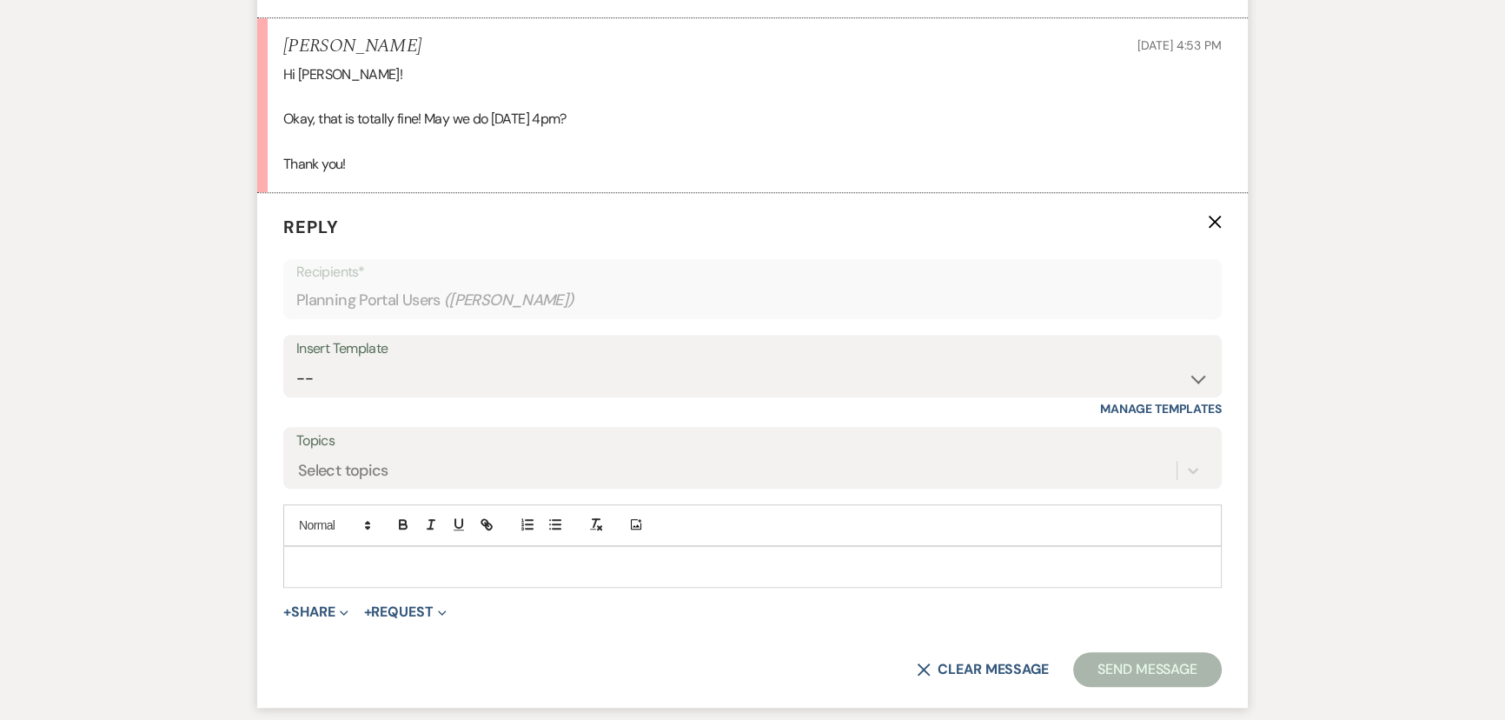
scroll to position [1451, 0]
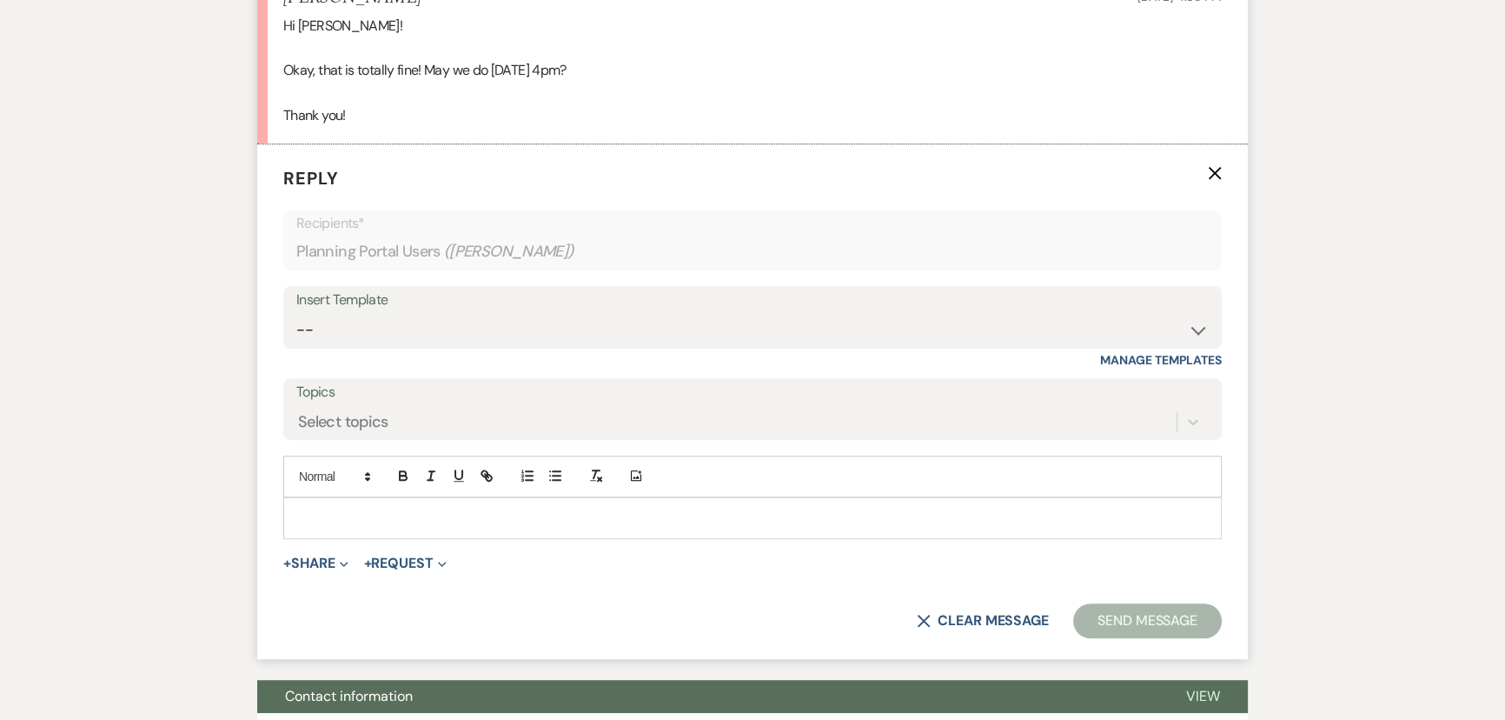
click at [500, 517] on p at bounding box center [752, 517] width 911 height 19
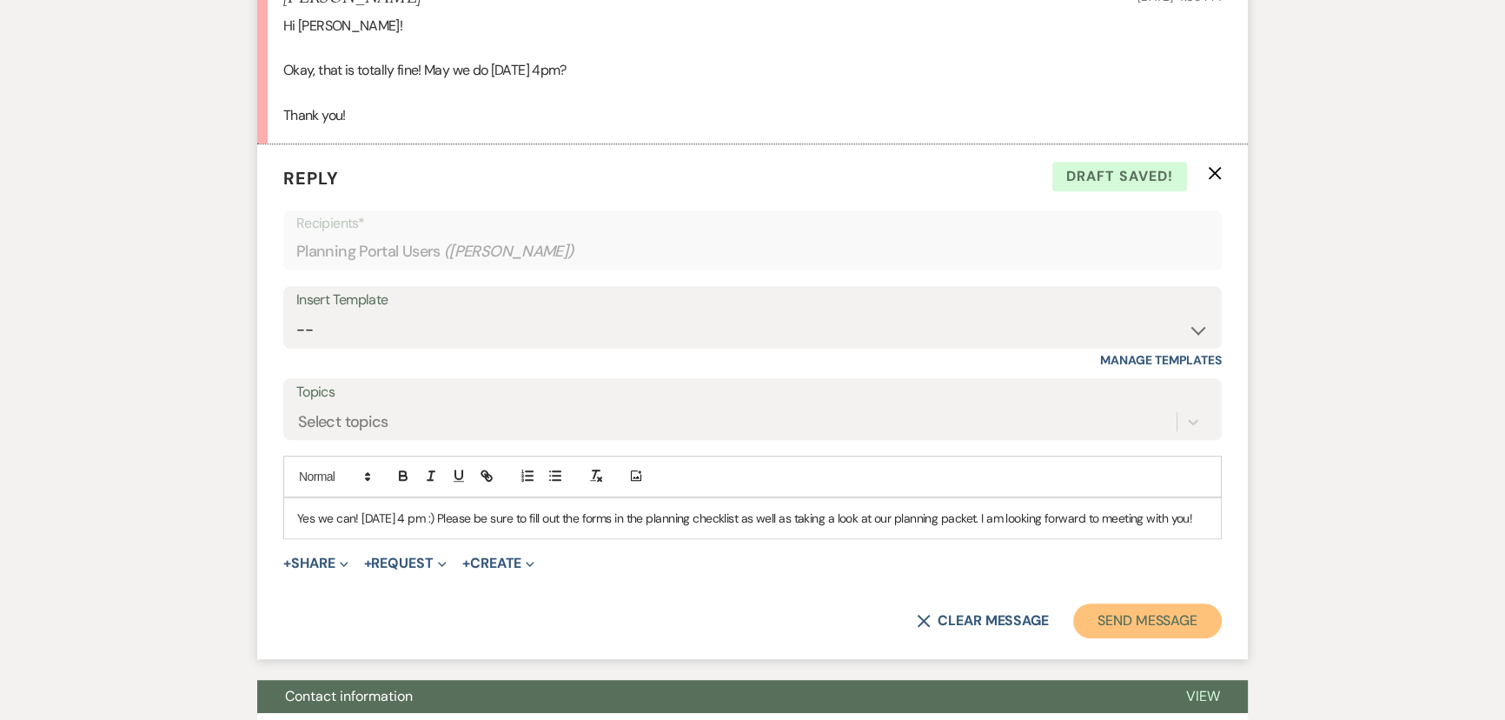
click at [1110, 617] on button "Send Message" at bounding box center [1147, 620] width 149 height 35
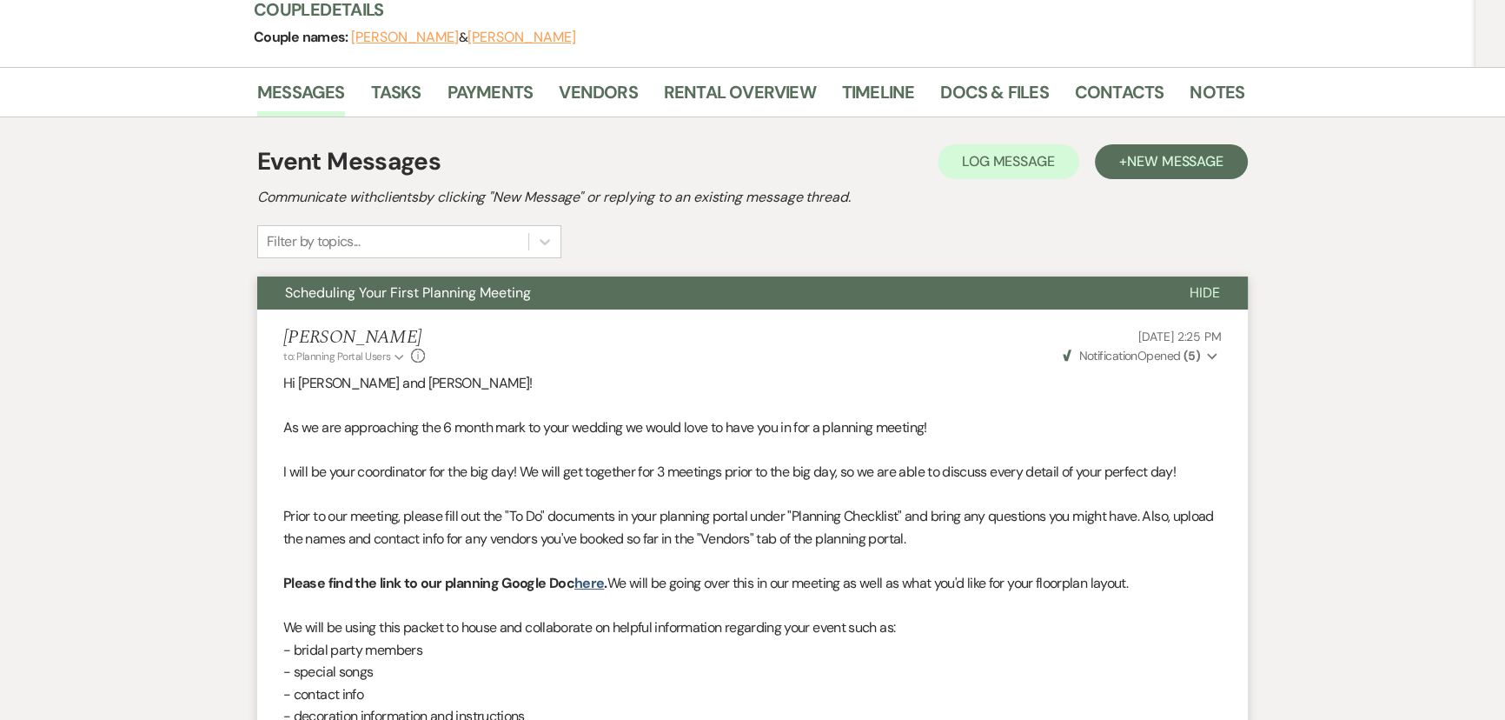
scroll to position [0, 0]
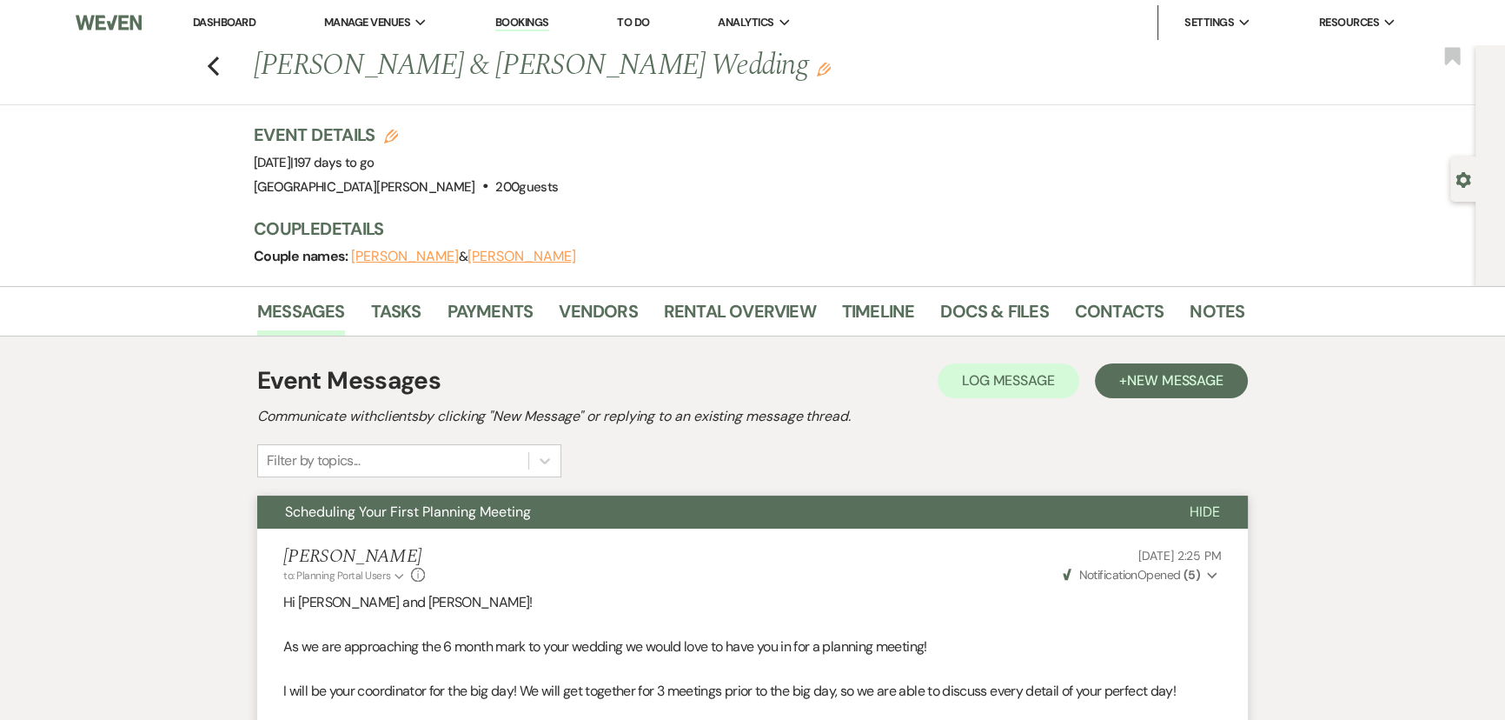
click at [780, 209] on div "Event Details Edit Event Date: Friday, March 6th, 2026 | 197 days to go Venue: …" at bounding box center [749, 204] width 991 height 163
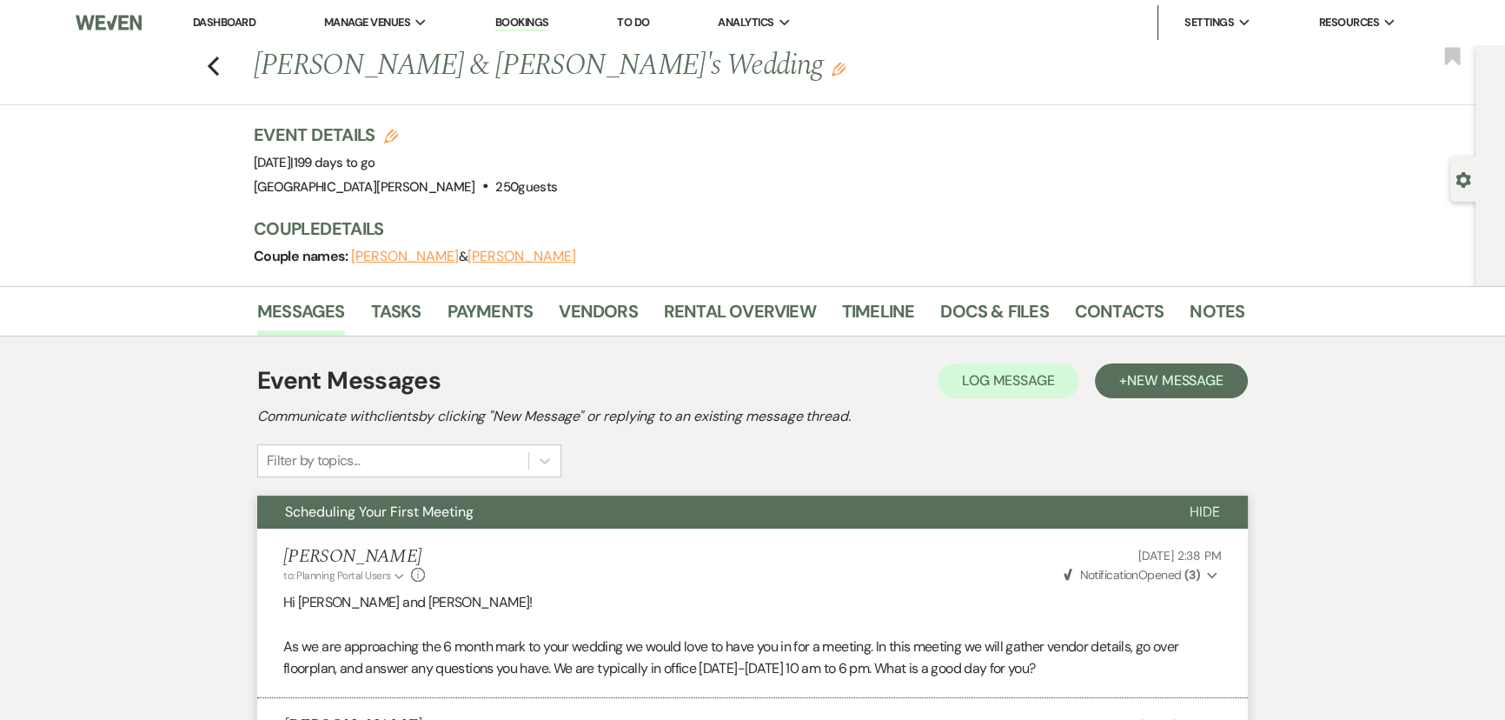
click at [243, 19] on link "Dashboard" at bounding box center [224, 22] width 63 height 15
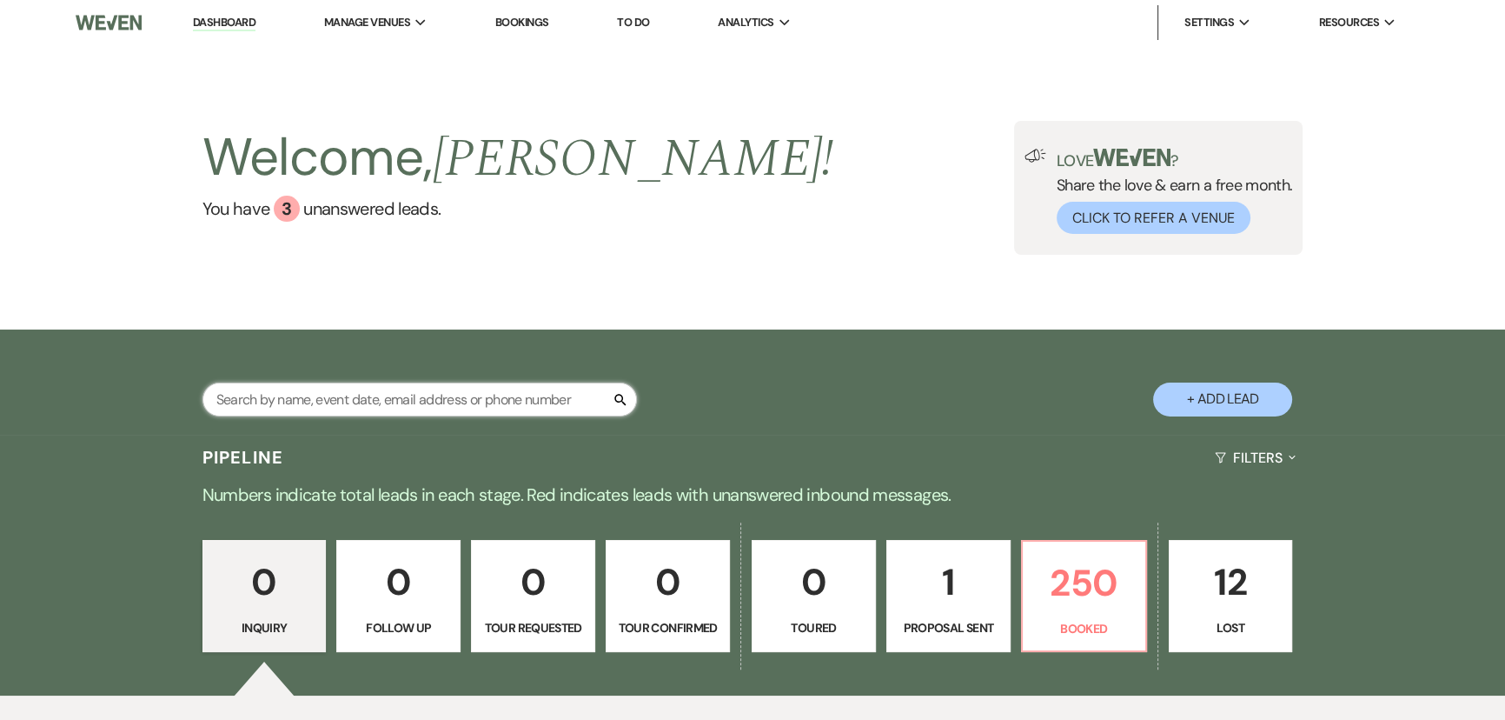
click at [486, 399] on input "text" at bounding box center [419, 399] width 435 height 34
type input "trump"
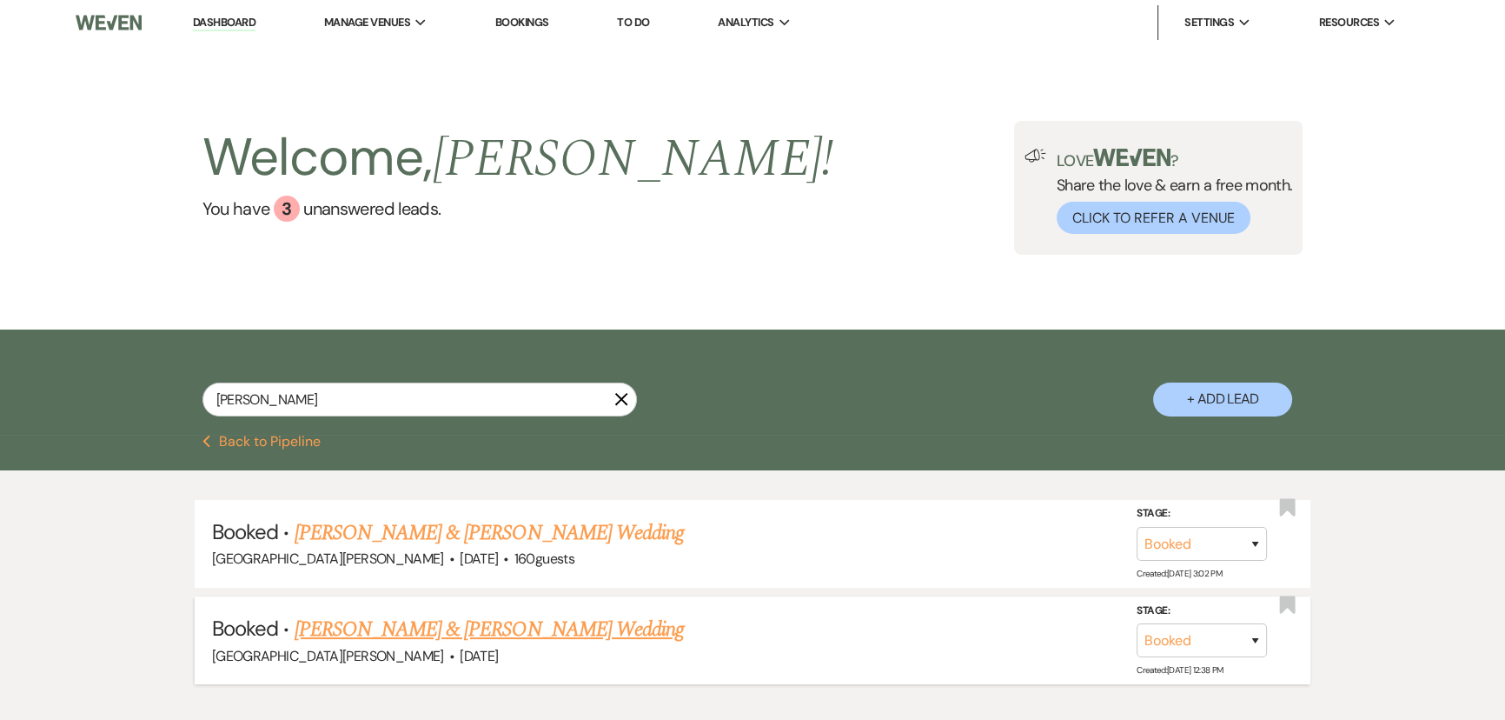
click at [506, 638] on link "[PERSON_NAME] & [PERSON_NAME] Wedding" at bounding box center [489, 629] width 389 height 31
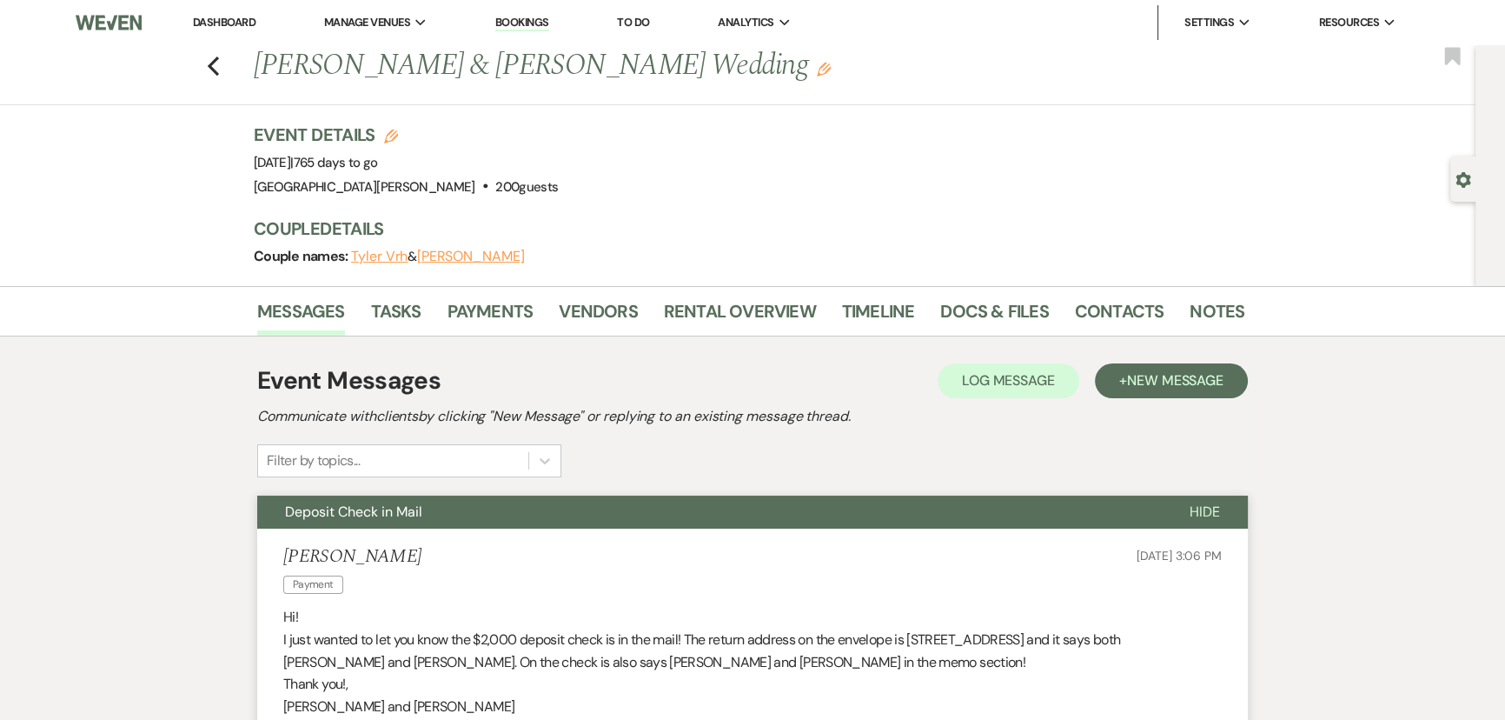
click at [234, 26] on link "Dashboard" at bounding box center [224, 22] width 63 height 15
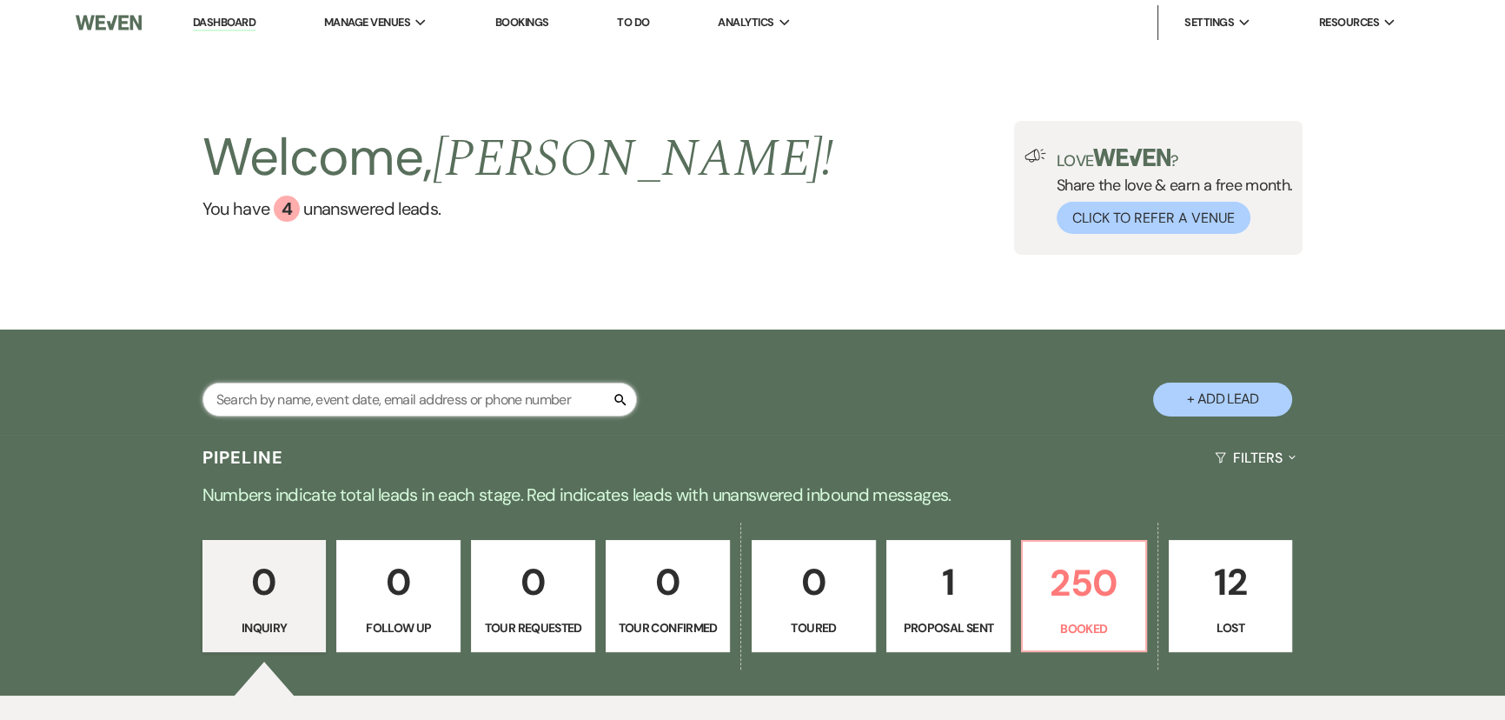
click at [516, 401] on input "text" at bounding box center [419, 399] width 435 height 34
type input "[PERSON_NAME]"
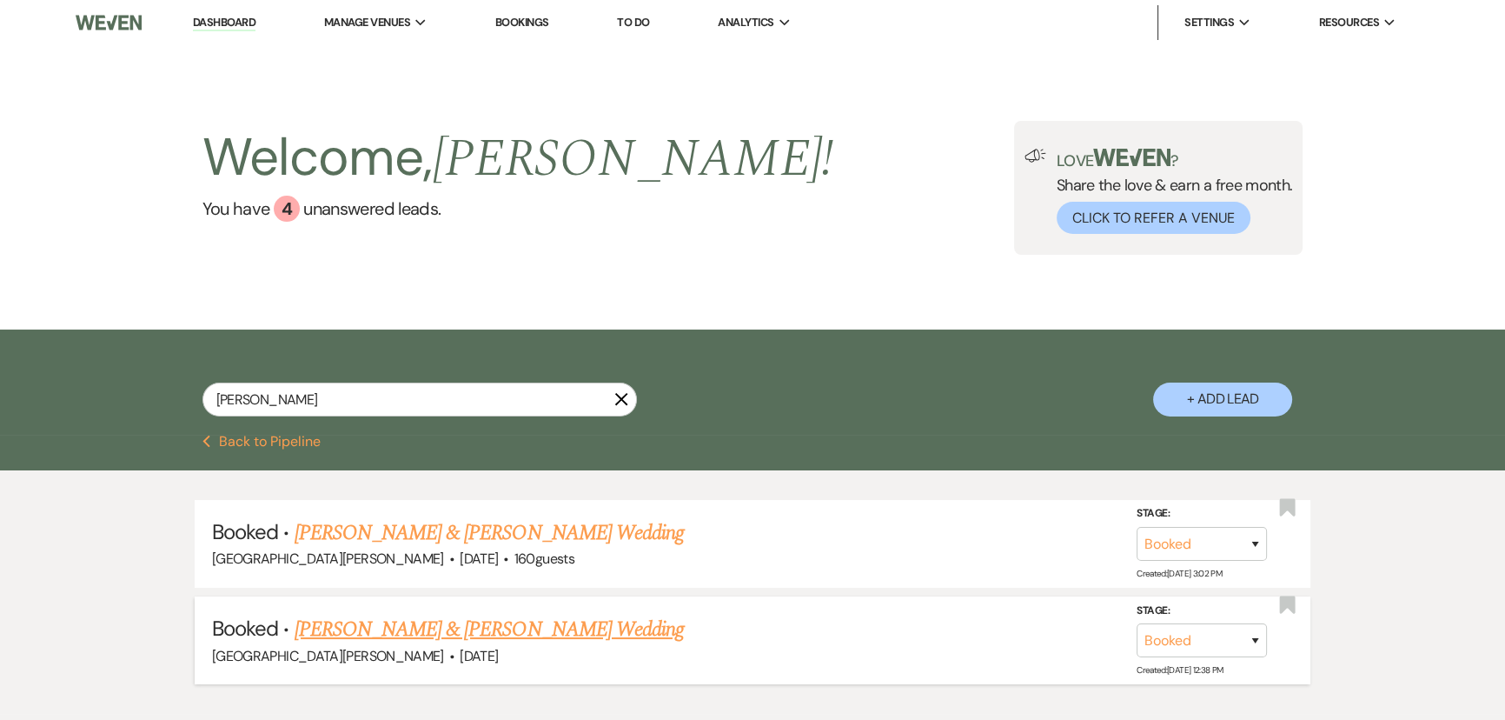
click at [536, 632] on link "[PERSON_NAME] & [PERSON_NAME] Wedding" at bounding box center [489, 629] width 389 height 31
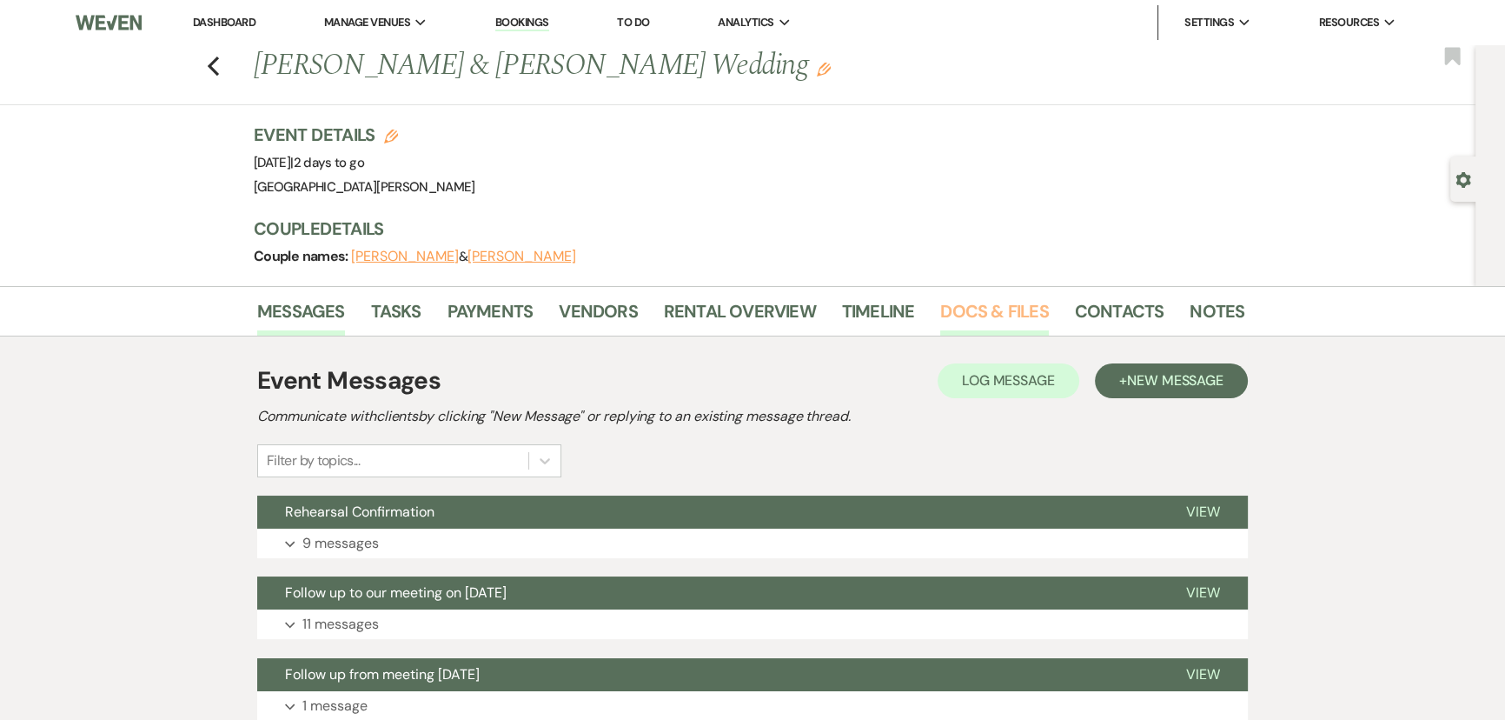
click at [994, 317] on link "Docs & Files" at bounding box center [994, 316] width 108 height 38
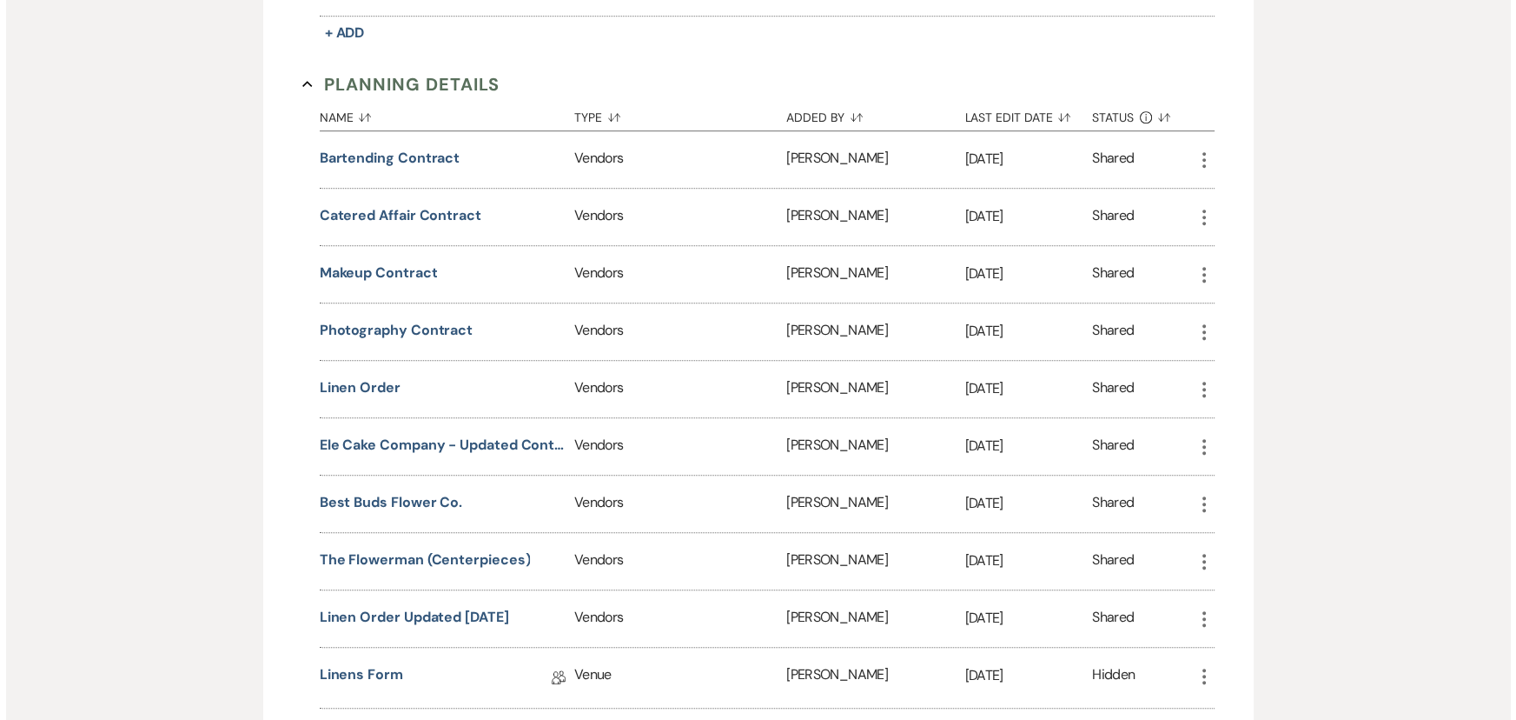
scroll to position [1501, 0]
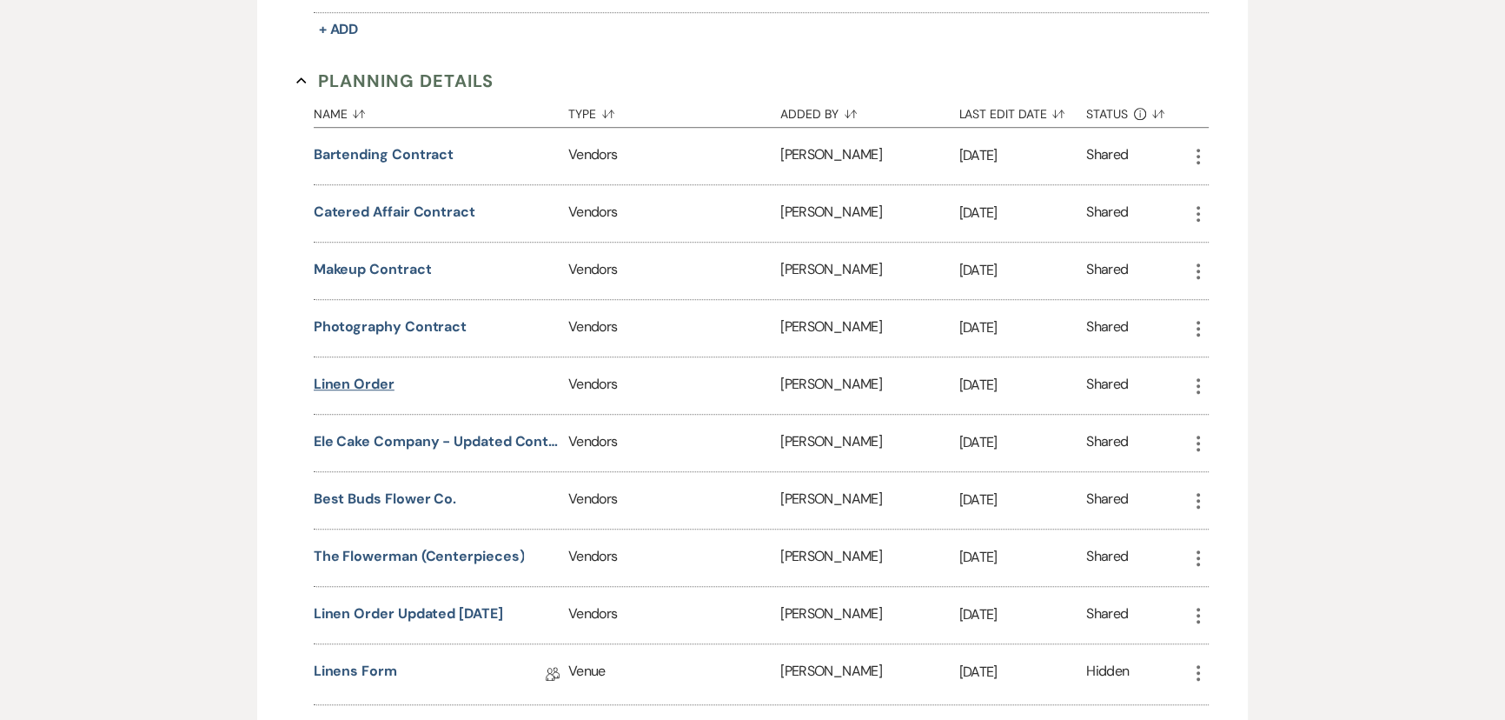
click at [378, 376] on button "Linen Order" at bounding box center [354, 384] width 81 height 21
